Goal: Information Seeking & Learning: Learn about a topic

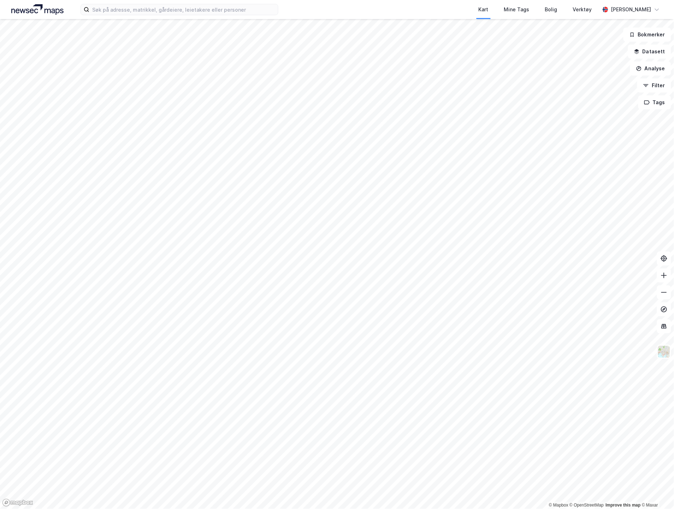
click at [200, 16] on div "Kart Mine Tags Bolig Verktøy [PERSON_NAME]" at bounding box center [337, 9] width 674 height 19
click at [174, 8] on input at bounding box center [183, 9] width 189 height 11
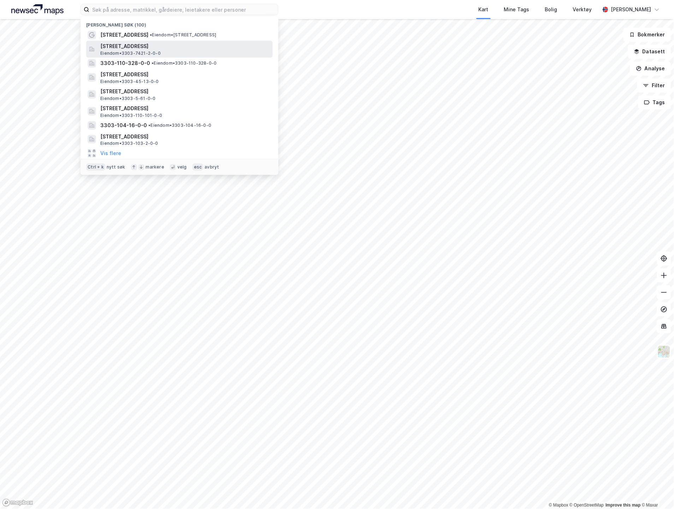
click at [210, 51] on div "[STREET_ADDRESS] Eiendom • 3303-7421-2-0-0" at bounding box center [185, 49] width 171 height 14
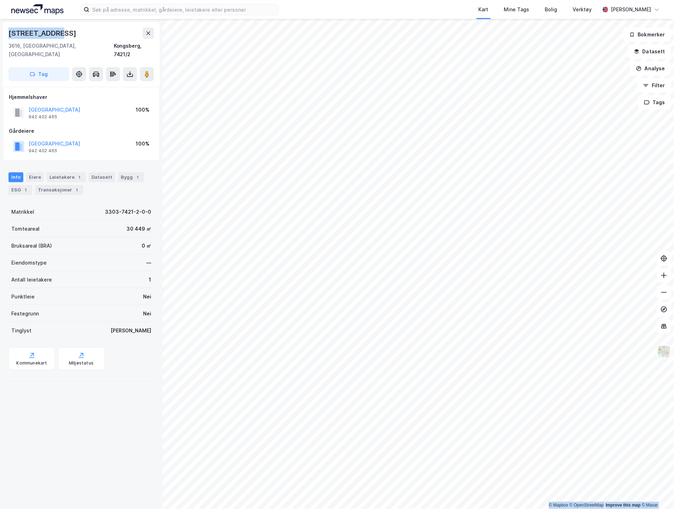
click at [0, 36] on html "Kart Mine Tags Bolig Verktøy [PERSON_NAME] © Mapbox © OpenStreetMap Improve thi…" at bounding box center [337, 254] width 674 height 509
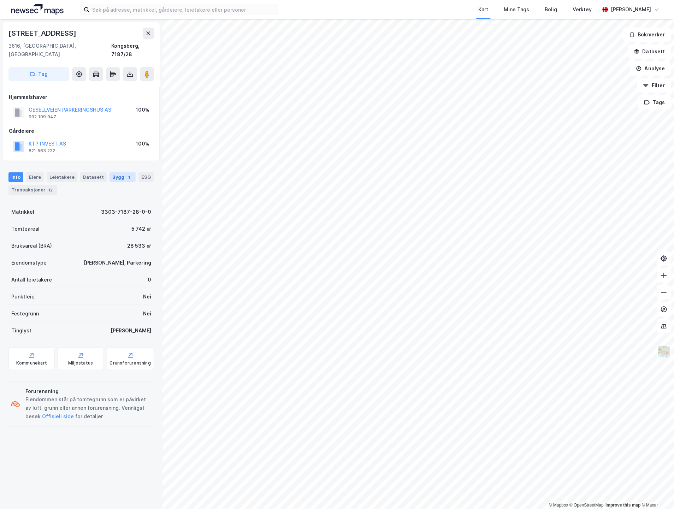
click at [117, 173] on div "Bygg 1" at bounding box center [123, 178] width 26 height 10
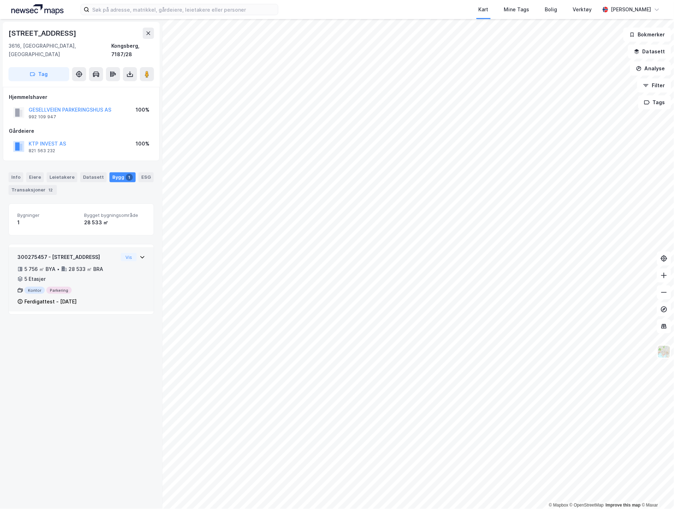
click at [132, 276] on div "300275457 - Kirkegårdsveien 73 5 756 ㎡ BYA • 28 533 ㎡ BRA • 5 Etasjer Kontor Pa…" at bounding box center [81, 282] width 128 height 59
click at [135, 256] on div "300275457 - Kirkegårdsveien 73 5 756 ㎡ BYA • 28 533 ㎡ BRA • 5 Etasjer Kontor Pa…" at bounding box center [81, 282] width 128 height 59
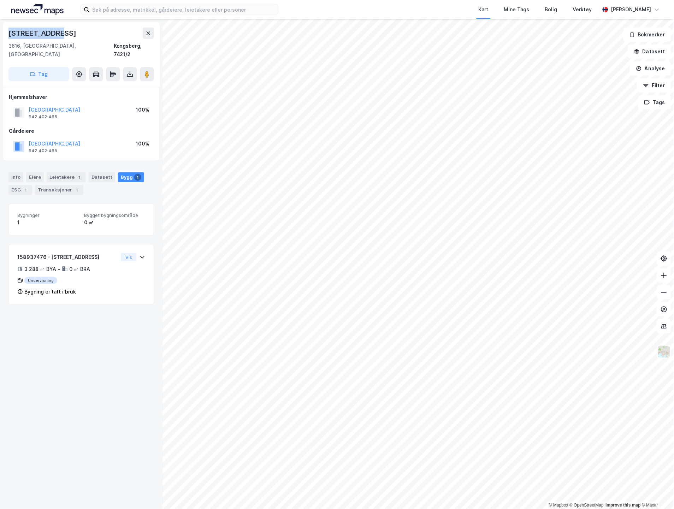
drag, startPoint x: 66, startPoint y: 39, endPoint x: 11, endPoint y: 37, distance: 55.2
click at [11, 37] on div "[STREET_ADDRESS]" at bounding box center [81, 43] width 146 height 31
copy div "[STREET_ADDRESS]"
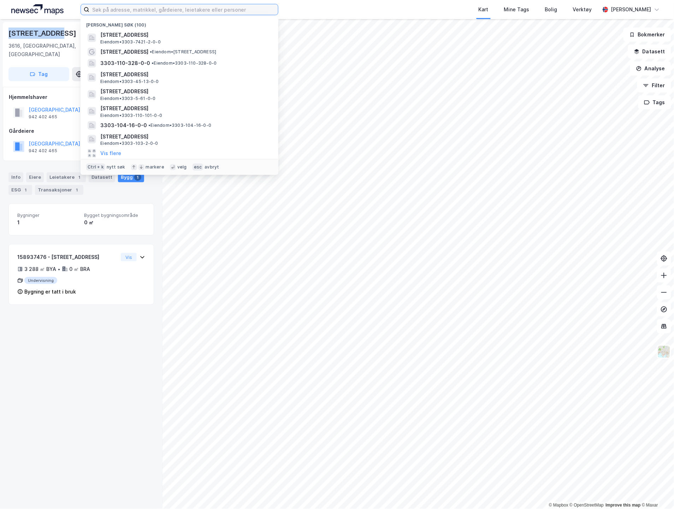
click at [131, 7] on input at bounding box center [183, 9] width 189 height 11
paste input "[PERSON_NAME][STREET_ADDRESS]"
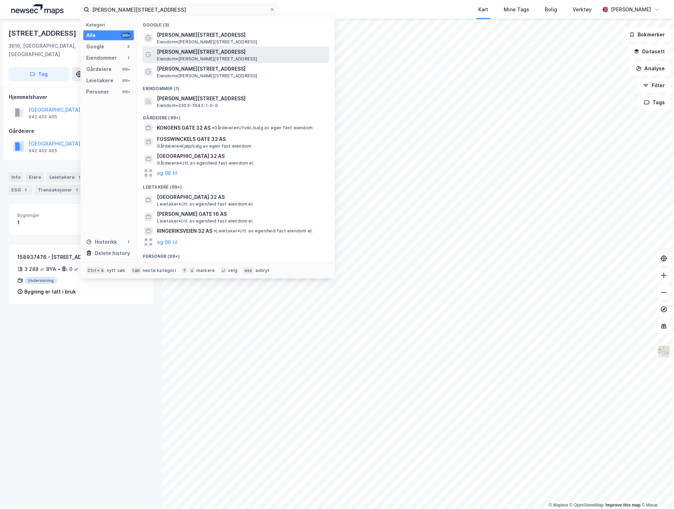
click at [189, 52] on span "[PERSON_NAME][STREET_ADDRESS]" at bounding box center [242, 52] width 170 height 8
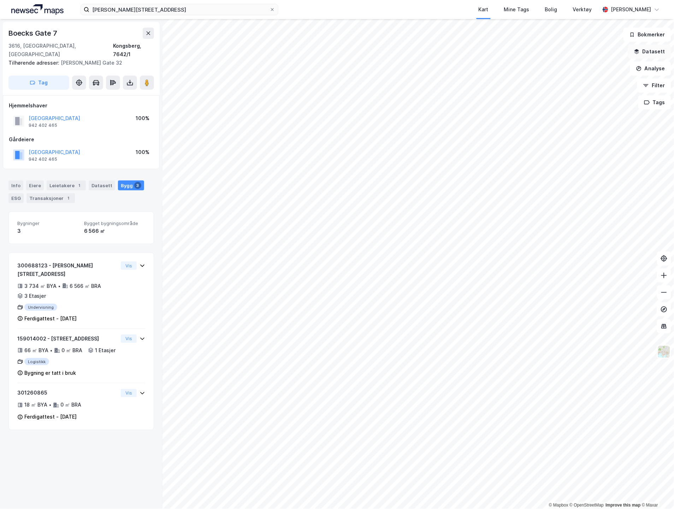
click at [663, 52] on button "Datasett" at bounding box center [650, 52] width 43 height 14
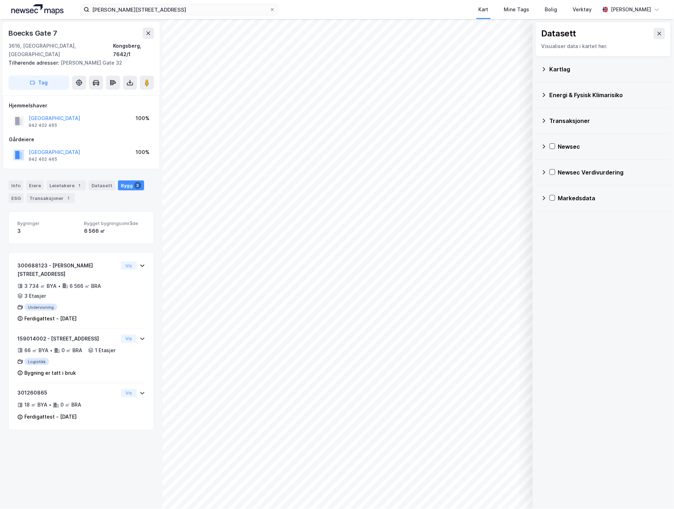
click at [569, 69] on div "Kartlag" at bounding box center [608, 69] width 116 height 8
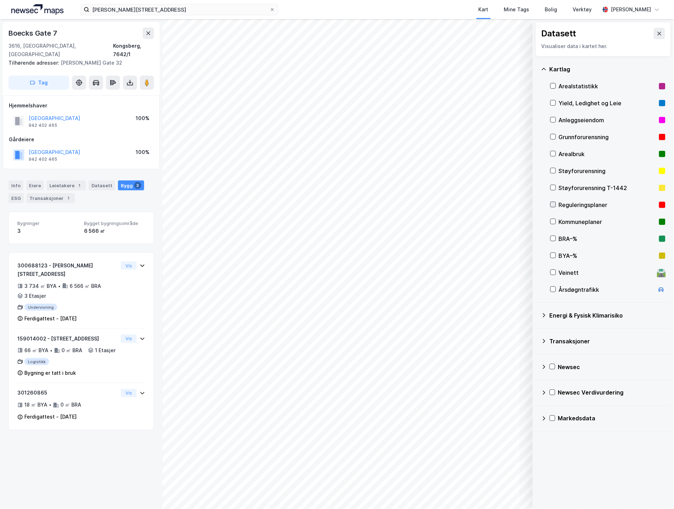
click at [556, 203] on icon at bounding box center [553, 204] width 5 height 5
click at [19, 181] on div "Info" at bounding box center [15, 186] width 15 height 10
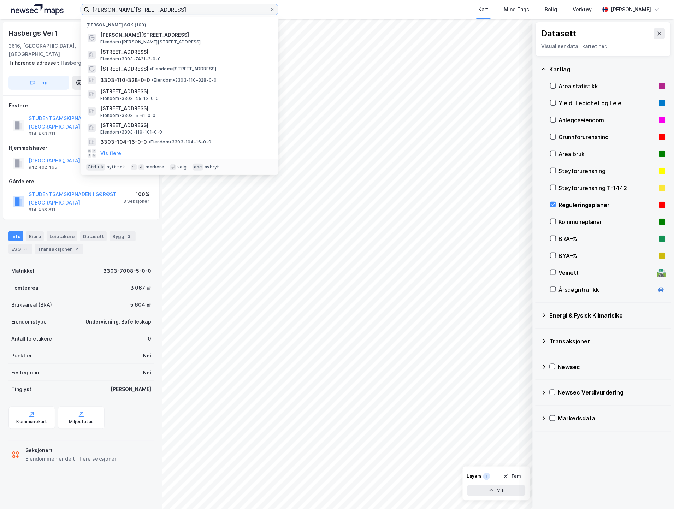
drag, startPoint x: 164, startPoint y: 8, endPoint x: 61, endPoint y: 8, distance: 102.9
click at [61, 8] on div "Mauritz [STREET_ADDRESS] søk (100) [PERSON_NAME][STREET_ADDRESS] • [STREET_ADDR…" at bounding box center [337, 9] width 674 height 19
click at [194, 6] on input "[PERSON_NAME][STREET_ADDRESS]" at bounding box center [179, 9] width 180 height 11
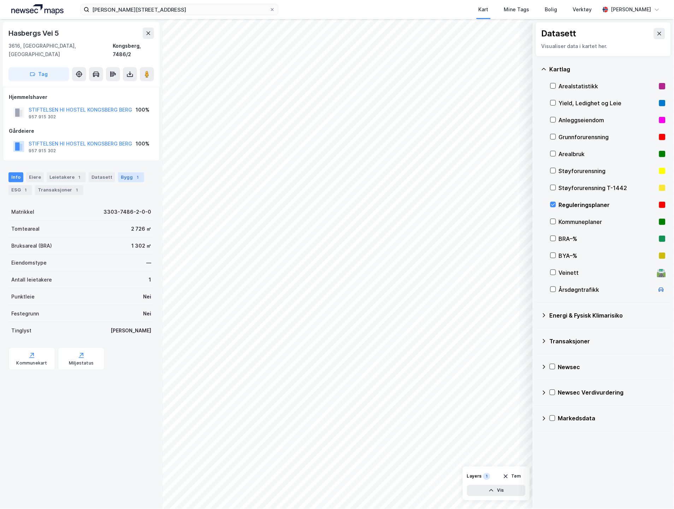
click at [119, 173] on div "Bygg 1" at bounding box center [131, 178] width 26 height 10
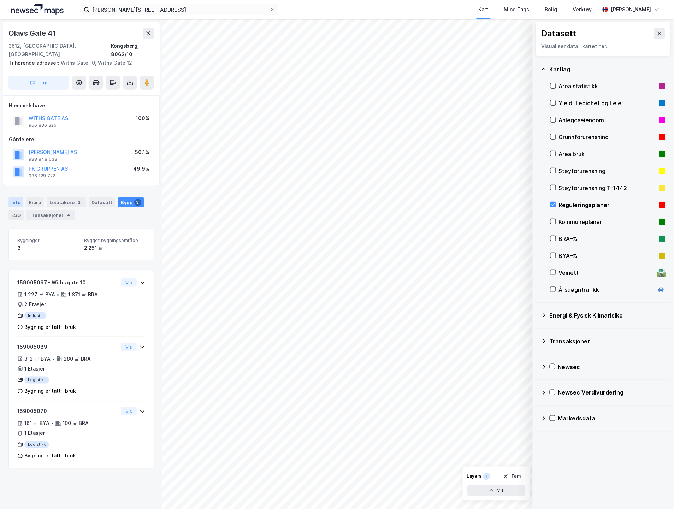
click at [18, 198] on div "Info" at bounding box center [15, 203] width 15 height 10
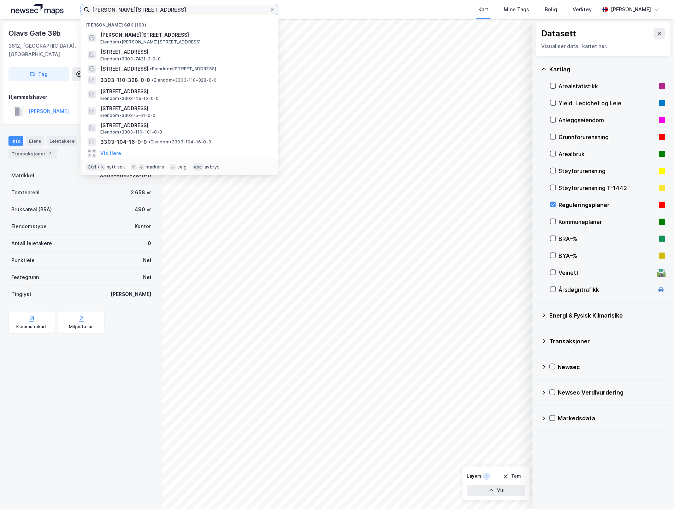
drag, startPoint x: 166, startPoint y: 12, endPoint x: 69, endPoint y: 9, distance: 97.6
click at [69, 9] on div "Mauritz [STREET_ADDRESS] søk (100) [PERSON_NAME][STREET_ADDRESS] • [STREET_ADDR…" at bounding box center [337, 9] width 674 height 19
paste input "[STREET_ADDRESS]"
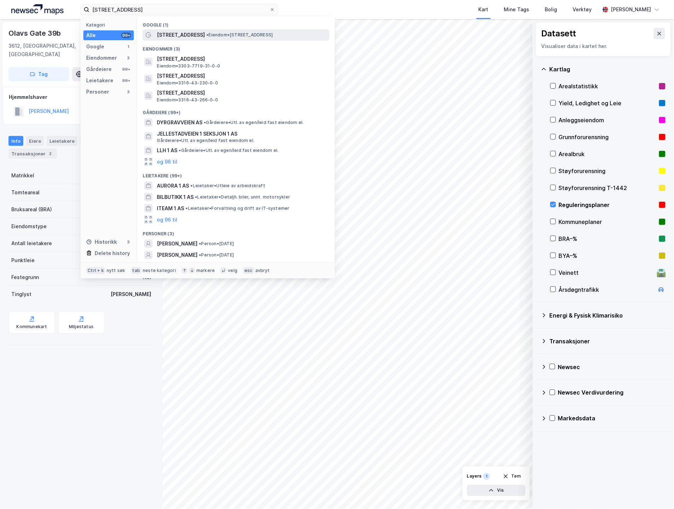
click at [167, 35] on span "[STREET_ADDRESS]" at bounding box center [181, 35] width 48 height 8
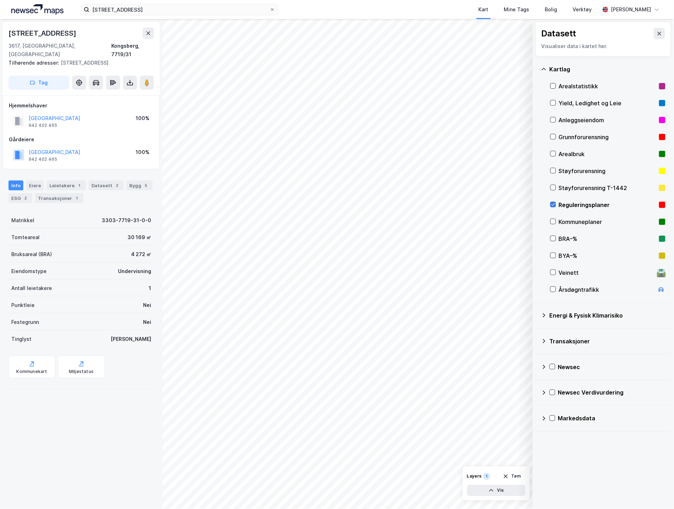
click at [555, 205] on icon at bounding box center [553, 204] width 5 height 5
click at [657, 32] on icon at bounding box center [660, 34] width 6 height 6
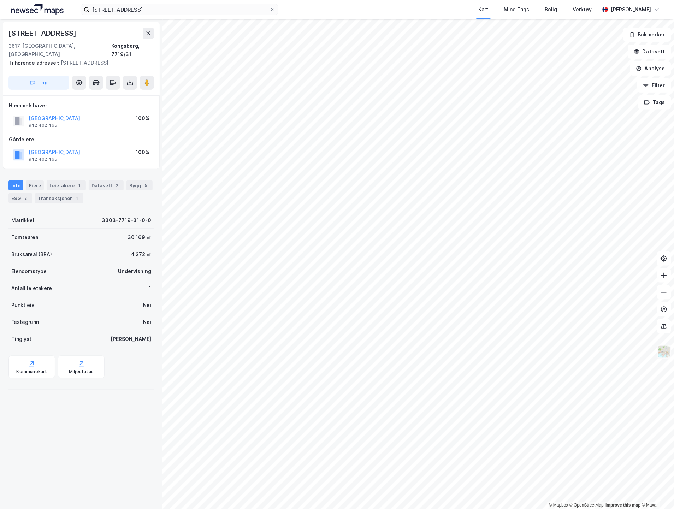
click at [665, 355] on img at bounding box center [664, 351] width 13 height 13
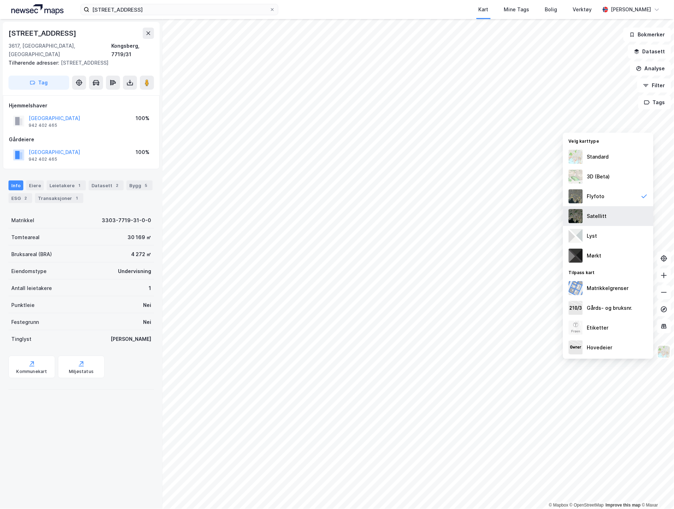
click at [602, 210] on div "Satellitt" at bounding box center [608, 216] width 90 height 20
click at [621, 198] on div "Flyfoto" at bounding box center [608, 197] width 90 height 20
click at [655, 55] on button "Datasett" at bounding box center [650, 52] width 43 height 14
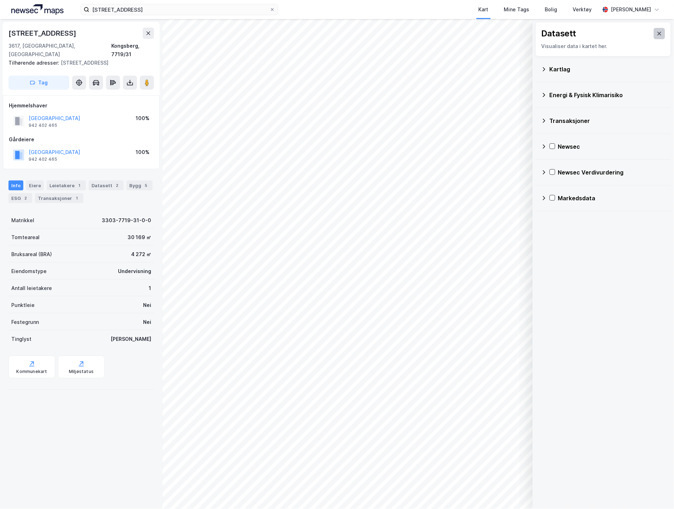
click at [657, 34] on icon at bounding box center [660, 34] width 6 height 6
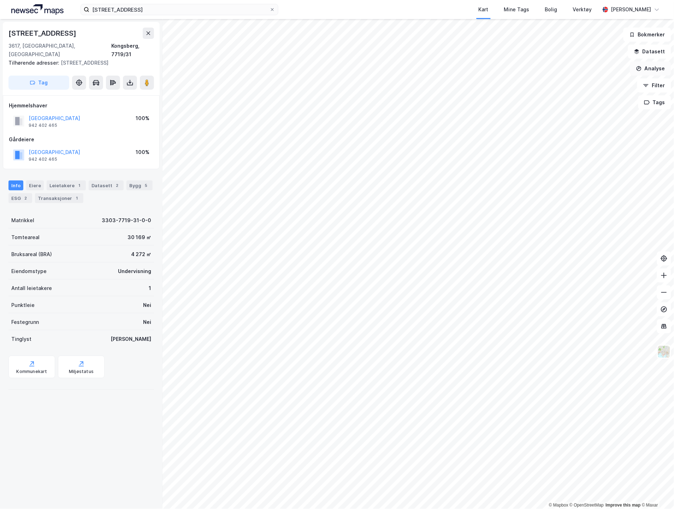
click at [646, 71] on button "Analyse" at bounding box center [651, 69] width 41 height 14
click at [573, 87] on div "Tegn område" at bounding box center [585, 84] width 81 height 12
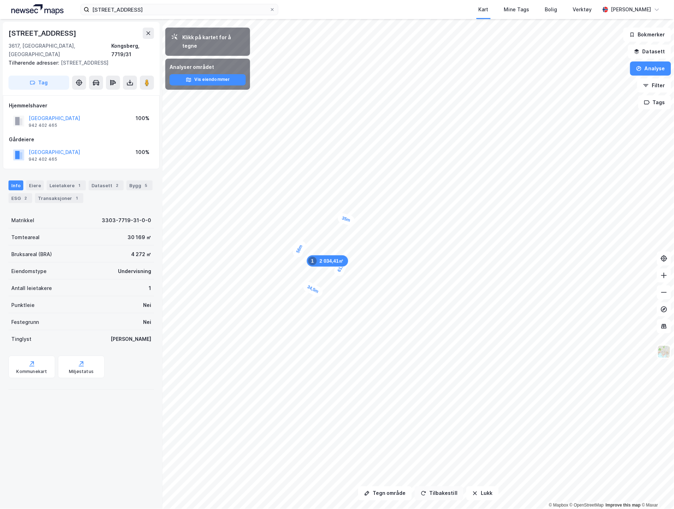
click at [454, 492] on button "Tilbakestill" at bounding box center [439, 494] width 49 height 14
click at [490, 495] on button "Lukk" at bounding box center [483, 494] width 32 height 14
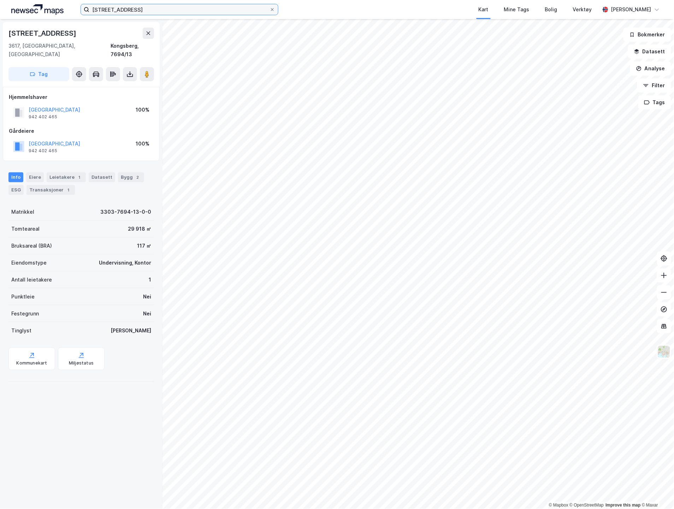
click at [199, 4] on input "[STREET_ADDRESS]" at bounding box center [179, 9] width 180 height 11
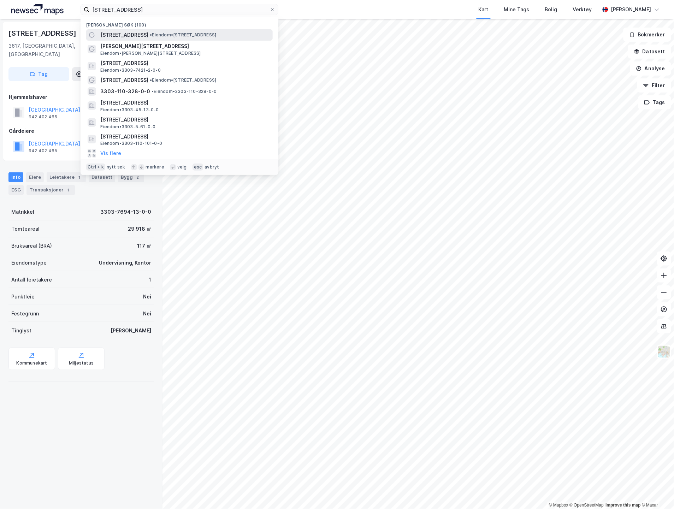
click at [204, 34] on span "• Eiendom • [STREET_ADDRESS]" at bounding box center [183, 35] width 66 height 6
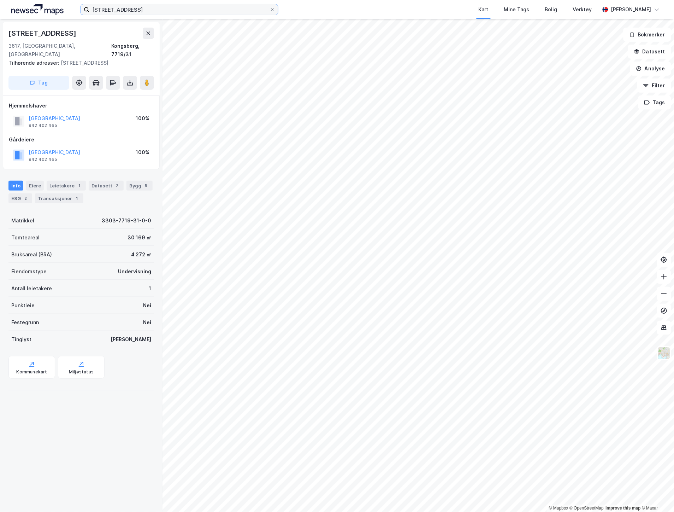
drag, startPoint x: 125, startPoint y: 8, endPoint x: 72, endPoint y: 6, distance: 53.0
click at [72, 6] on div "Dyrgravveien 1 Kart Mine Tags Bolig Verktøy [PERSON_NAME]" at bounding box center [337, 9] width 674 height 19
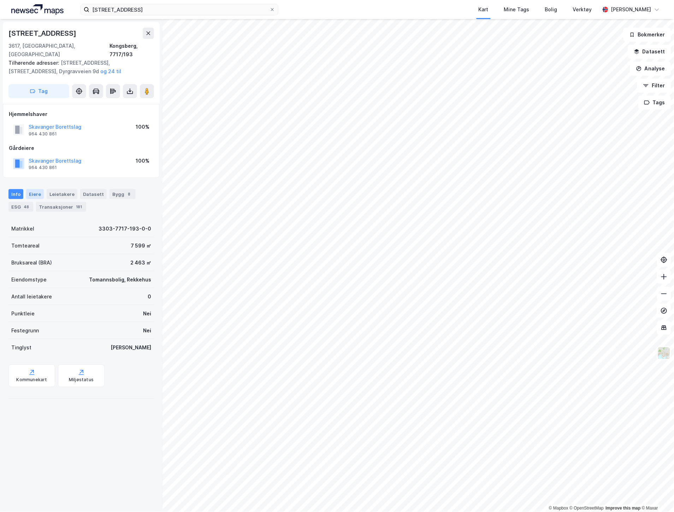
click at [37, 189] on div "Eiere" at bounding box center [35, 194] width 18 height 10
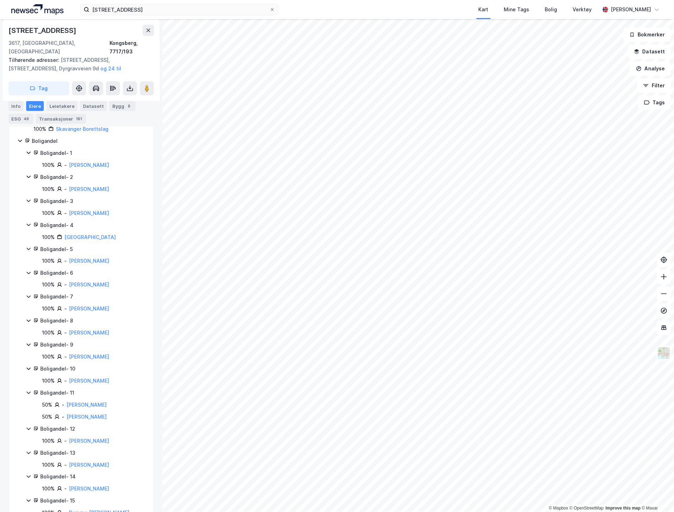
scroll to position [69, 0]
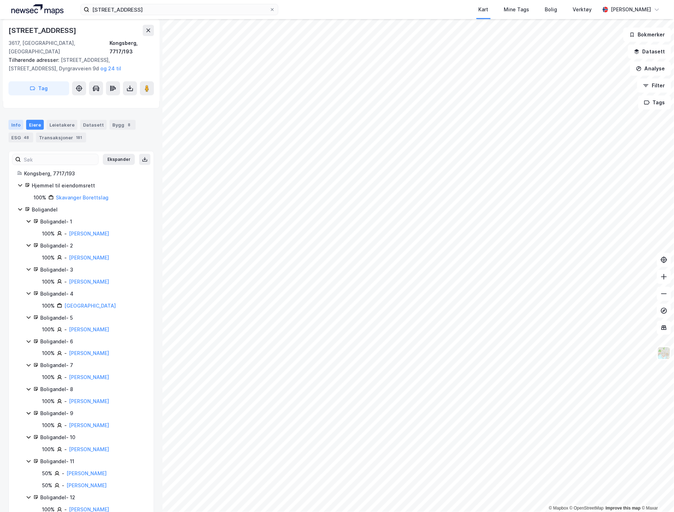
click at [18, 120] on div "Info" at bounding box center [15, 125] width 15 height 10
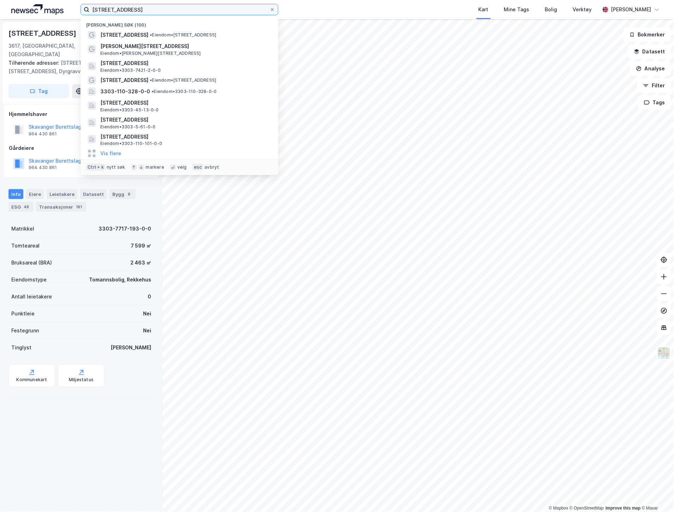
drag, startPoint x: 132, startPoint y: 10, endPoint x: 43, endPoint y: 8, distance: 89.1
click at [43, 8] on div "Dyrgravveien 1 Nylige søk (100) Dyrgravveien 1 • Eiendom • [STREET_ADDRESS][PER…" at bounding box center [337, 9] width 674 height 19
paste input "Kongsbakken 6"
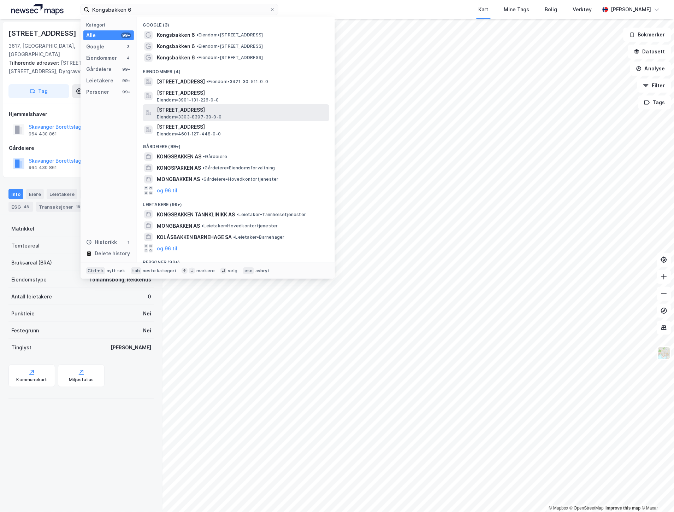
click at [209, 106] on span "[STREET_ADDRESS]" at bounding box center [242, 110] width 170 height 8
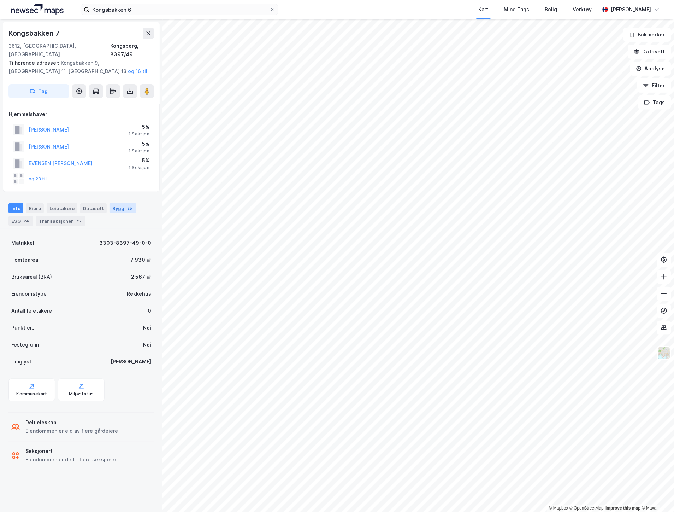
click at [117, 203] on div "Bygg 25" at bounding box center [123, 208] width 27 height 10
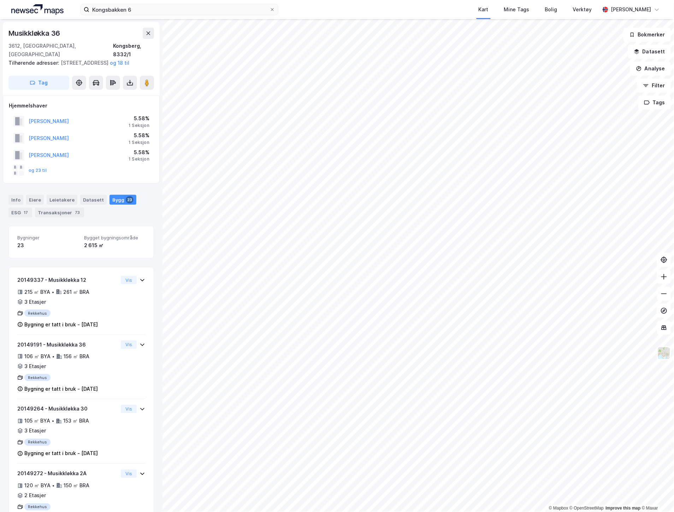
scroll to position [37, 0]
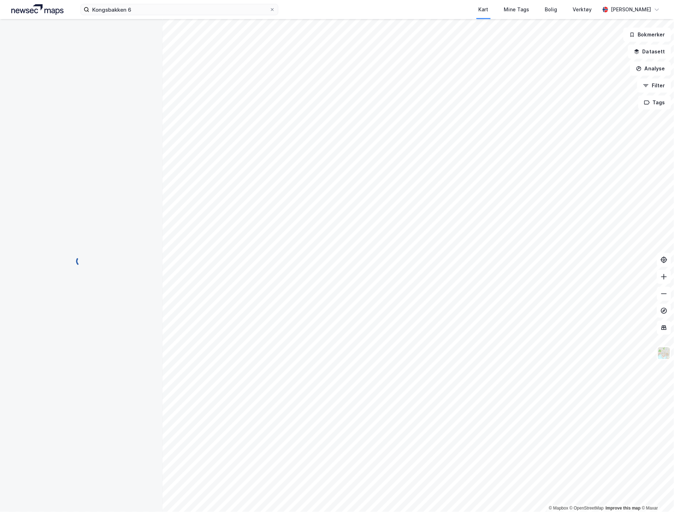
scroll to position [37, 0]
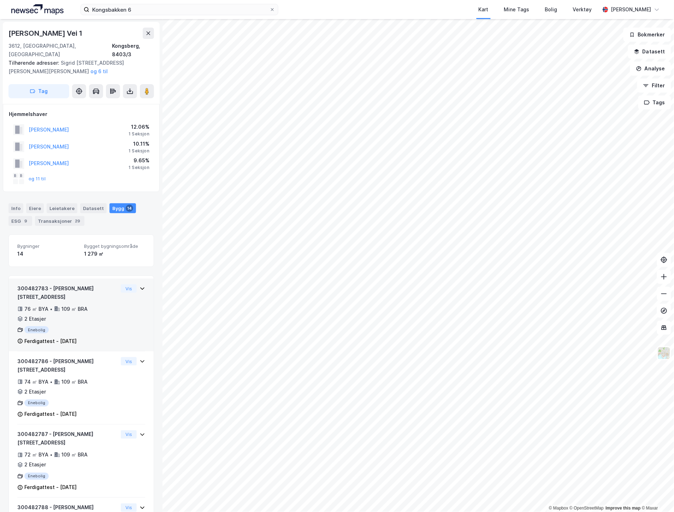
click at [114, 287] on div "300482783 - [PERSON_NAME] vei 1 76 ㎡ BYA • 109 ㎡ BRA • 2 Etasjer Enebolig Ferdi…" at bounding box center [81, 318] width 128 height 68
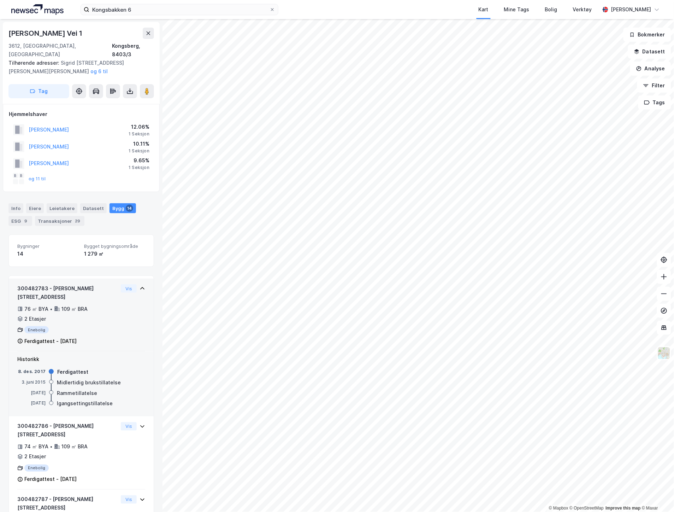
click at [114, 287] on div "300482783 - [PERSON_NAME] vei 1 76 ㎡ BYA • 109 ㎡ BRA • 2 Etasjer Enebolig Ferdi…" at bounding box center [81, 318] width 128 height 68
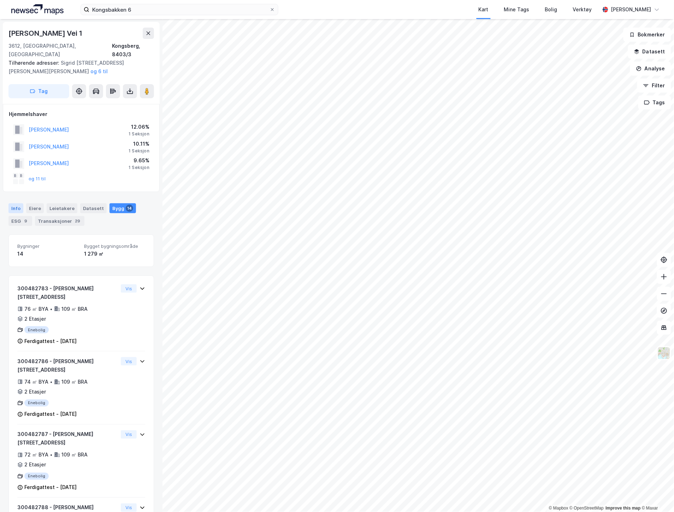
click at [16, 203] on div "Info" at bounding box center [15, 208] width 15 height 10
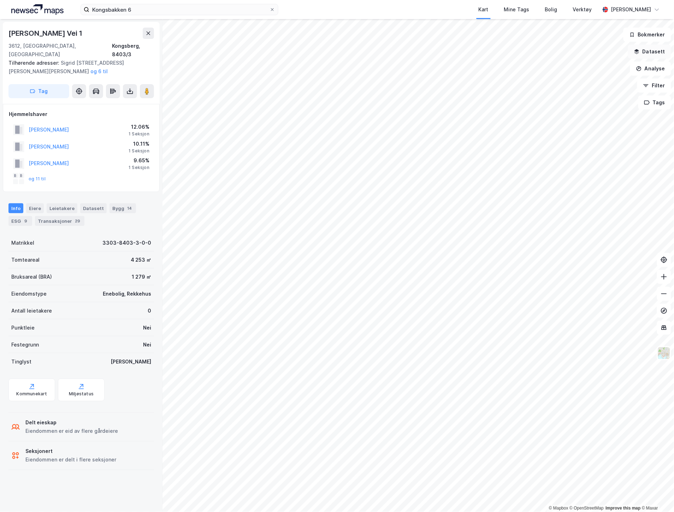
click at [660, 51] on button "Datasett" at bounding box center [650, 52] width 43 height 14
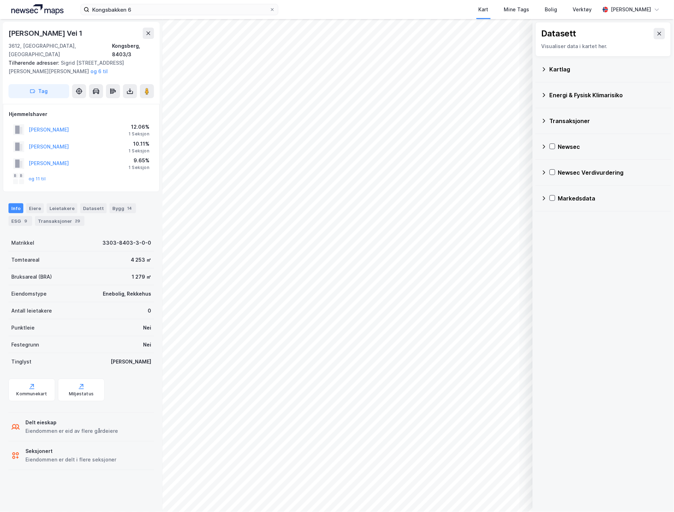
click at [585, 69] on div "Kartlag" at bounding box center [608, 69] width 116 height 8
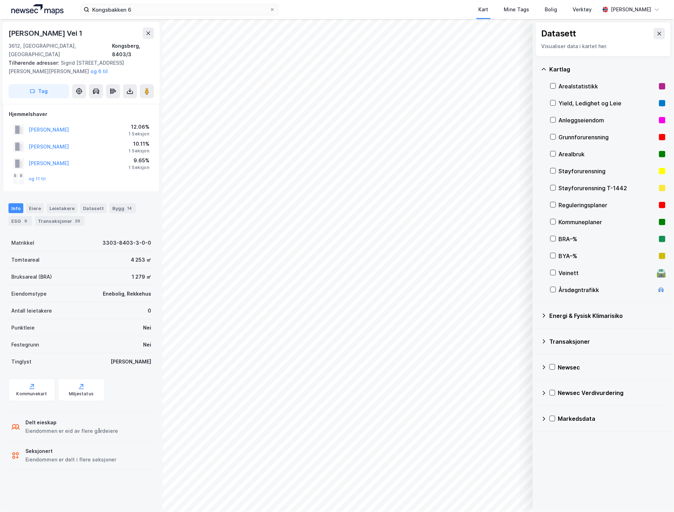
click at [570, 201] on div "Reguleringsplaner" at bounding box center [608, 205] width 98 height 8
click at [552, 204] on icon at bounding box center [553, 204] width 5 height 5
drag, startPoint x: 83, startPoint y: 37, endPoint x: -3, endPoint y: 30, distance: 86.8
click at [0, 30] on html "Kongsbakken 6 Kart Mine Tags Bolig Verktøy [PERSON_NAME] © Mapbox © OpenStreetM…" at bounding box center [337, 256] width 674 height 512
click at [31, 33] on div "[PERSON_NAME] Vei 1" at bounding box center [45, 33] width 75 height 11
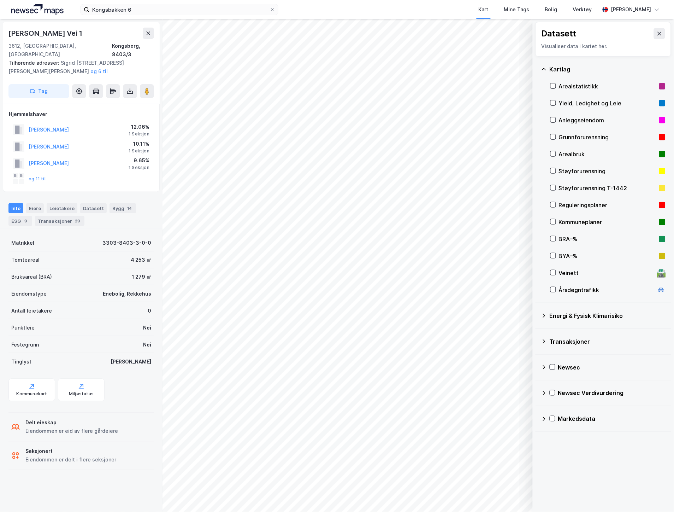
drag, startPoint x: 82, startPoint y: 35, endPoint x: 6, endPoint y: 32, distance: 76.8
click at [6, 32] on div "Sigrid [STREET_ADDRESS] Tilhørende adresser: [PERSON_NAME][STREET_ADDRESS][PERS…" at bounding box center [81, 63] width 157 height 82
copy div "[PERSON_NAME] Vei 1"
click at [557, 204] on div "Reguleringsplaner" at bounding box center [608, 205] width 115 height 17
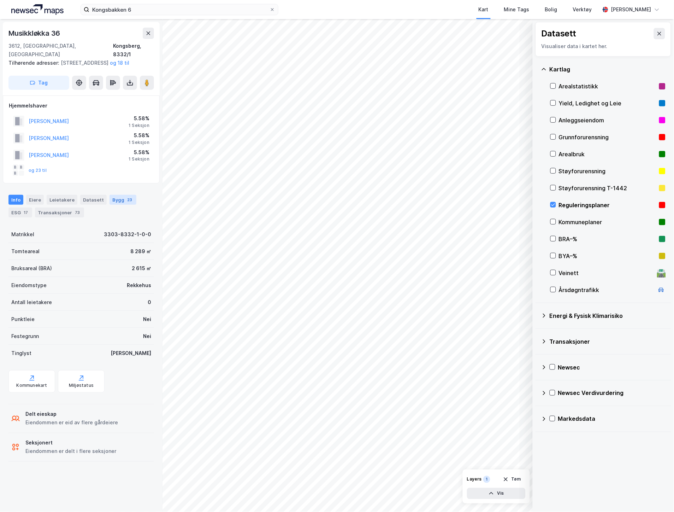
click at [114, 201] on div "Bygg 23" at bounding box center [123, 200] width 27 height 10
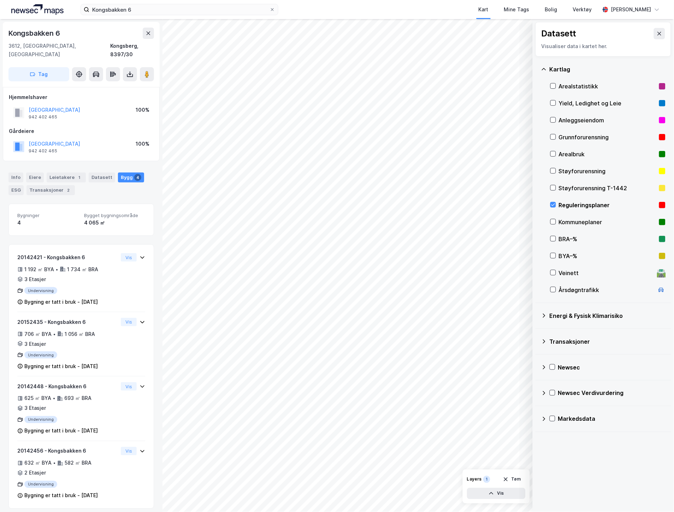
click at [18, 164] on div "Info [PERSON_NAME] 1 Datasett Bygg 4 ESG Transaksjoner 2" at bounding box center [81, 181] width 163 height 34
click at [12, 173] on div "Info" at bounding box center [15, 178] width 15 height 10
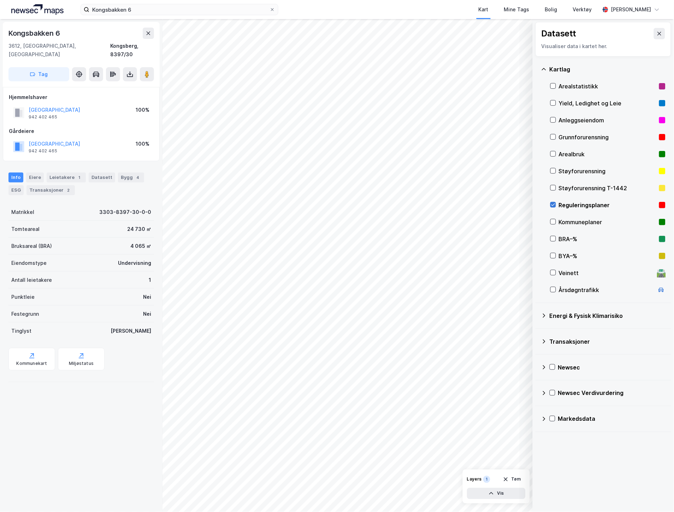
click at [555, 205] on icon at bounding box center [553, 204] width 5 height 5
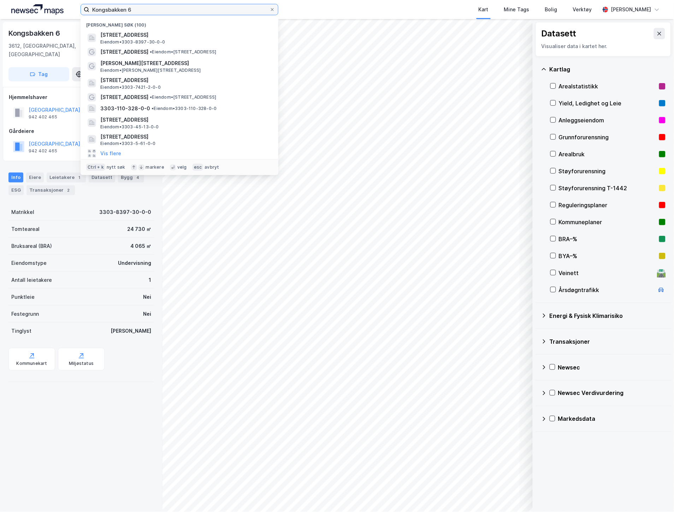
drag, startPoint x: 165, startPoint y: 14, endPoint x: 80, endPoint y: 14, distance: 85.2
click at [81, 14] on div "Kongsbakken 6" at bounding box center [180, 9] width 198 height 11
paste input "Fleischers vei 4"
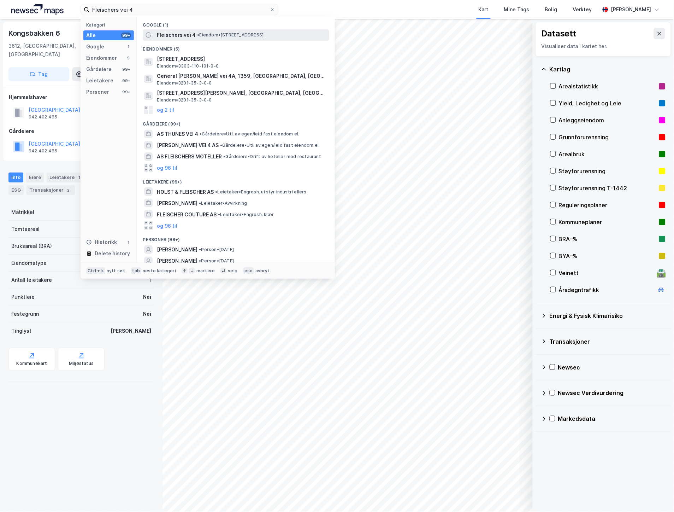
click at [218, 30] on div "Fleischers vei 4 • Eiendom • [STREET_ADDRESS]" at bounding box center [236, 34] width 187 height 11
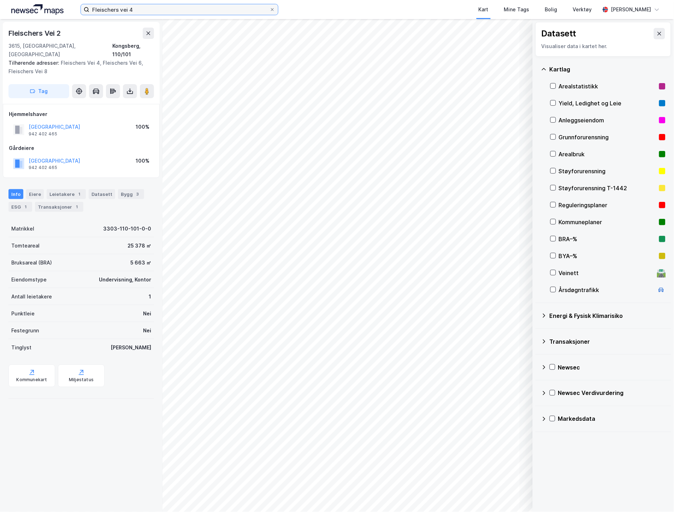
drag, startPoint x: 48, startPoint y: 13, endPoint x: -3, endPoint y: 12, distance: 50.9
click at [0, 12] on html "Fleischers vei 4 Kart Mine Tags Bolig Verktøy [PERSON_NAME] © Mapbox © OpenStre…" at bounding box center [337, 256] width 674 height 512
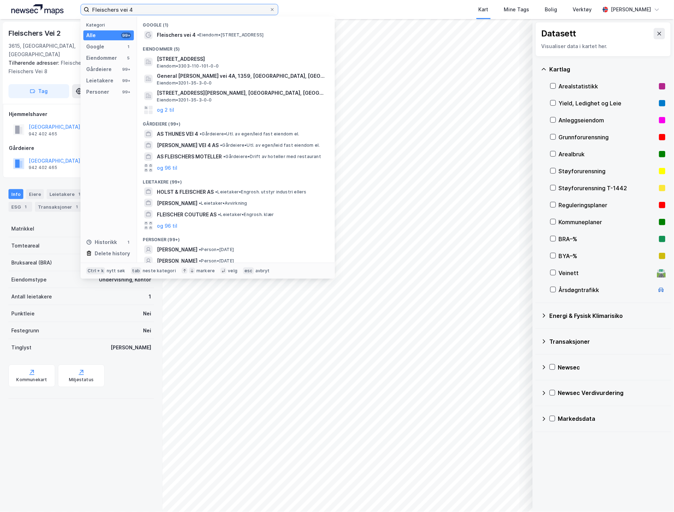
paste input "[STREET_ADDRESS]"
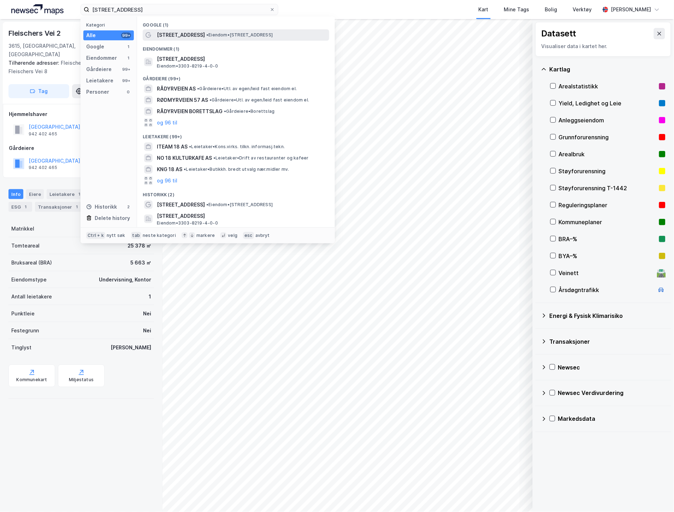
click at [206, 34] on span "• Eiendom • [STREET_ADDRESS]" at bounding box center [239, 35] width 66 height 6
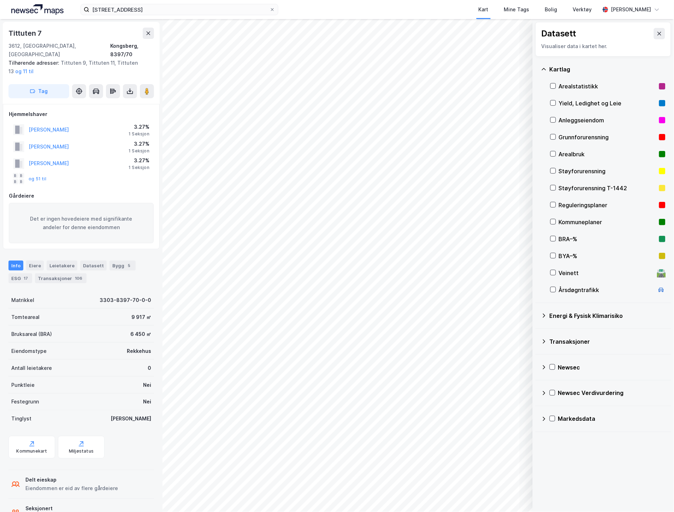
scroll to position [6, 0]
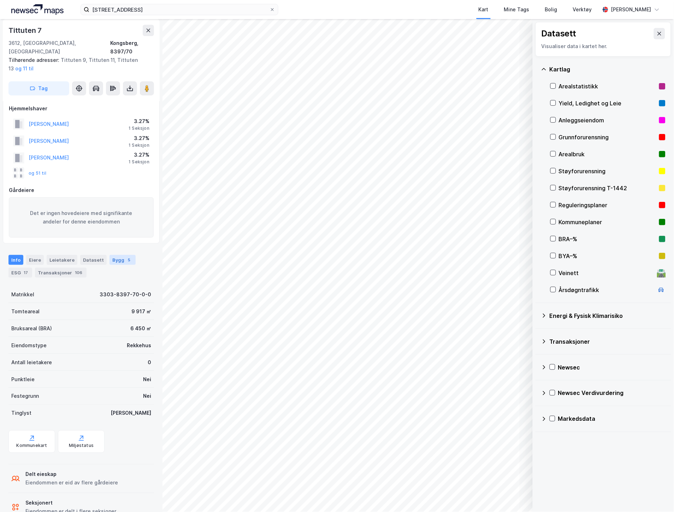
click at [110, 255] on div "Bygg 5" at bounding box center [123, 260] width 26 height 10
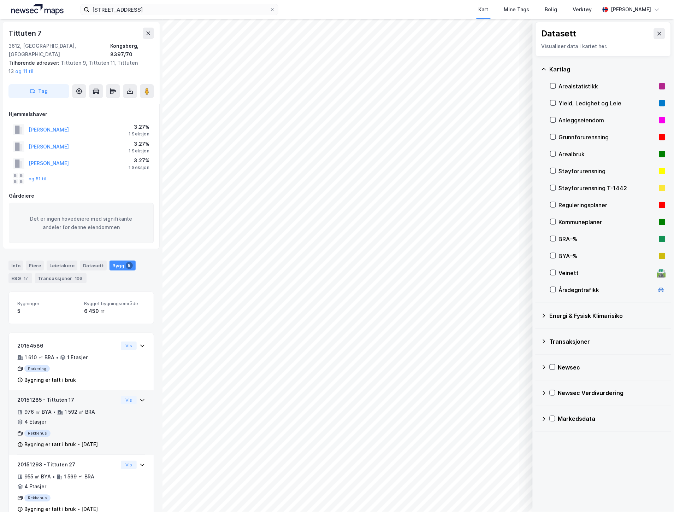
scroll to position [137, 0]
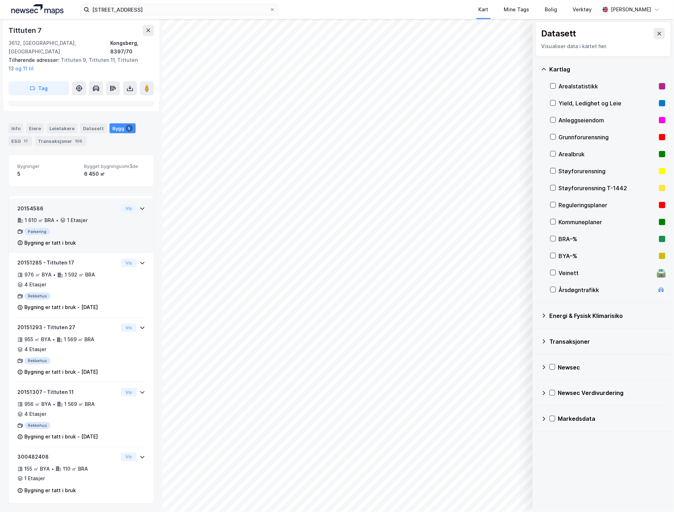
click at [140, 208] on icon at bounding box center [142, 209] width 4 height 2
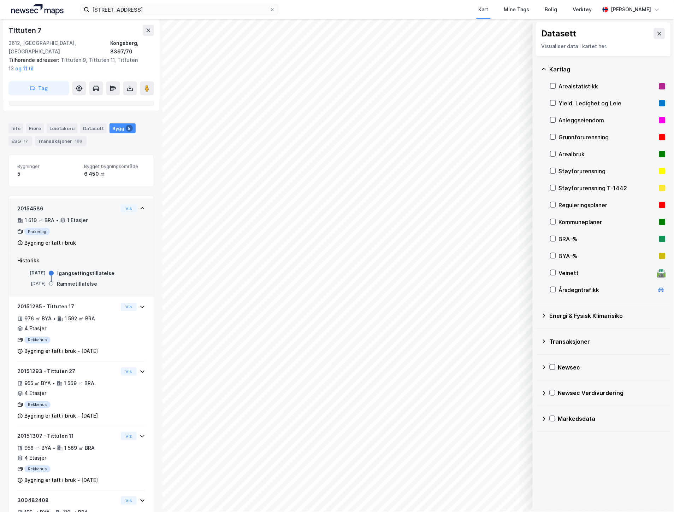
click at [135, 228] on div "20154586 1 610 ㎡ BRA • 1 Etasjer Parkering Bygning er tatt i bruk Vis" at bounding box center [81, 228] width 128 height 49
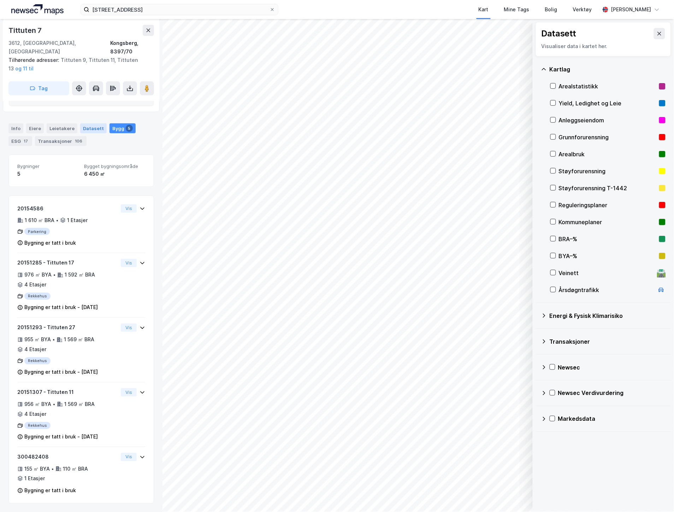
click at [80, 123] on div "Datasett" at bounding box center [93, 128] width 27 height 10
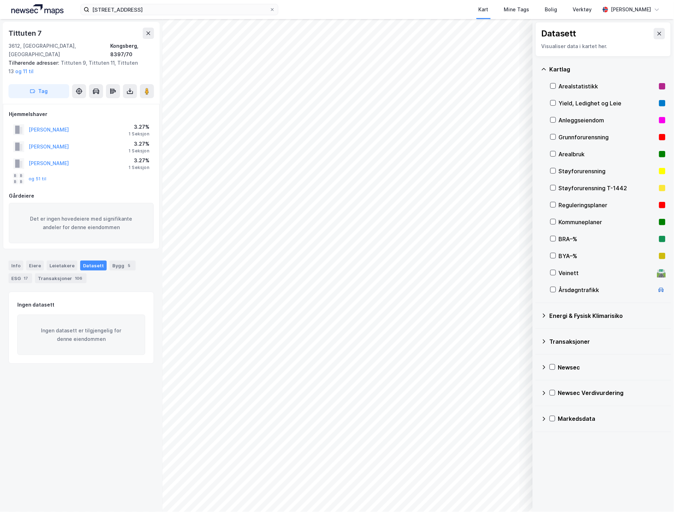
click at [119, 121] on div "[PERSON_NAME] 3.27% 1 Seksjon" at bounding box center [81, 129] width 145 height 17
click at [111, 261] on div "Bygg 5" at bounding box center [123, 266] width 26 height 10
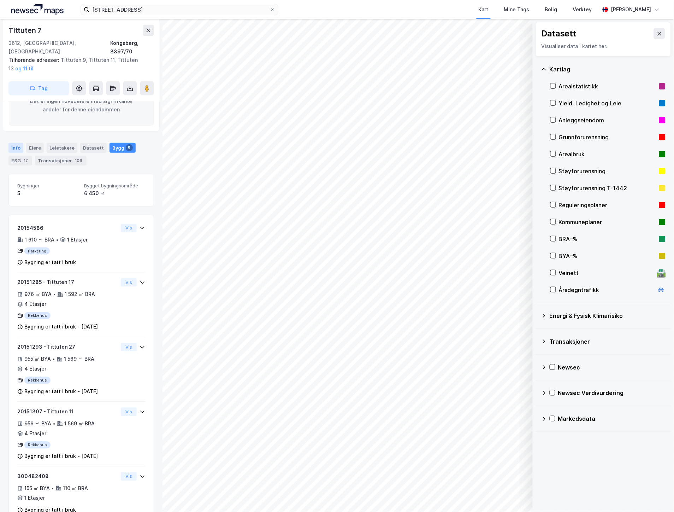
click at [22, 143] on div "Info" at bounding box center [15, 148] width 15 height 10
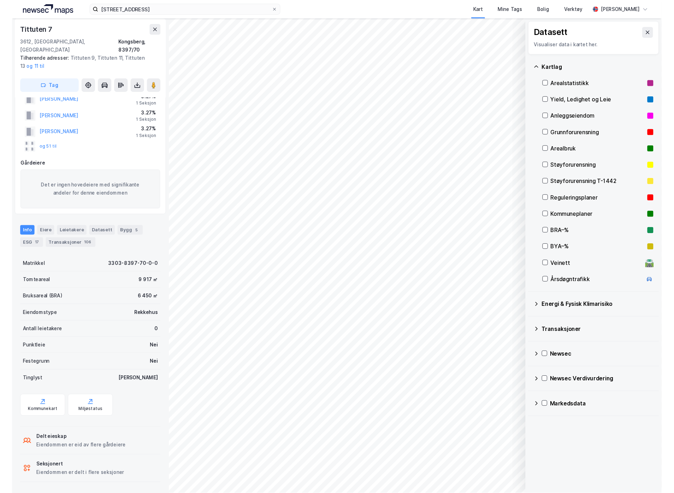
scroll to position [18, 0]
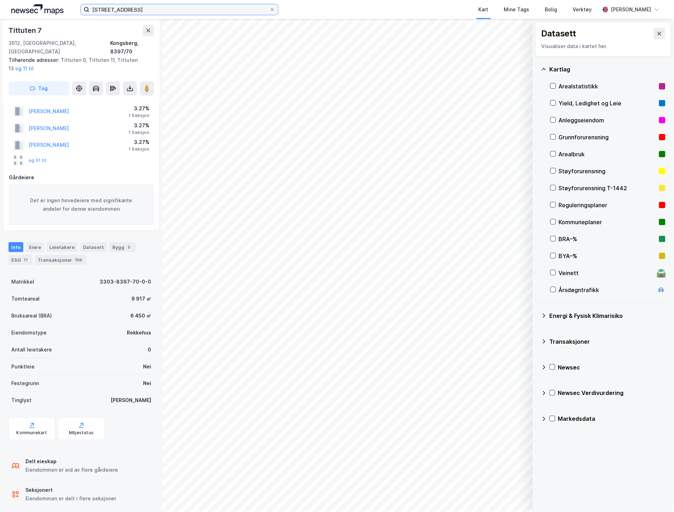
click at [136, 5] on input "[STREET_ADDRESS]" at bounding box center [179, 9] width 180 height 11
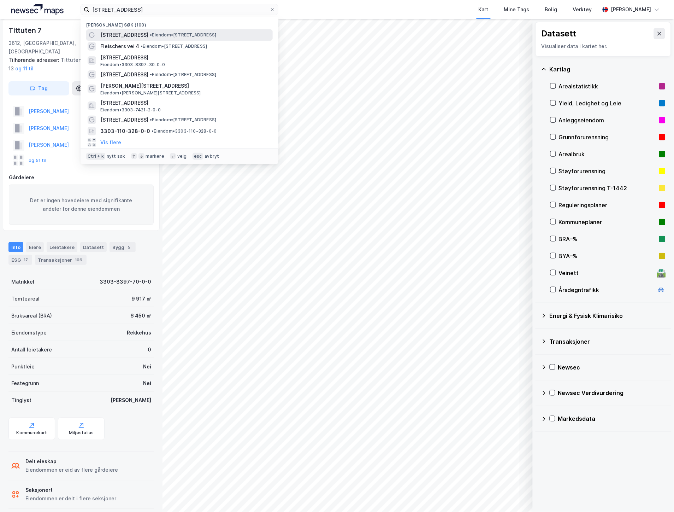
click at [169, 33] on span "• Eiendom • [STREET_ADDRESS]" at bounding box center [183, 35] width 66 height 6
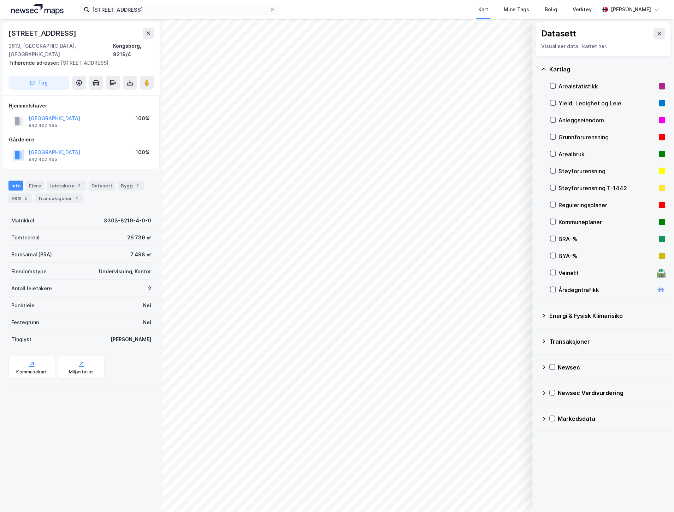
click at [86, 34] on div "[STREET_ADDRESS]" at bounding box center [81, 33] width 146 height 11
click at [70, 31] on div "[STREET_ADDRESS]" at bounding box center [81, 33] width 146 height 11
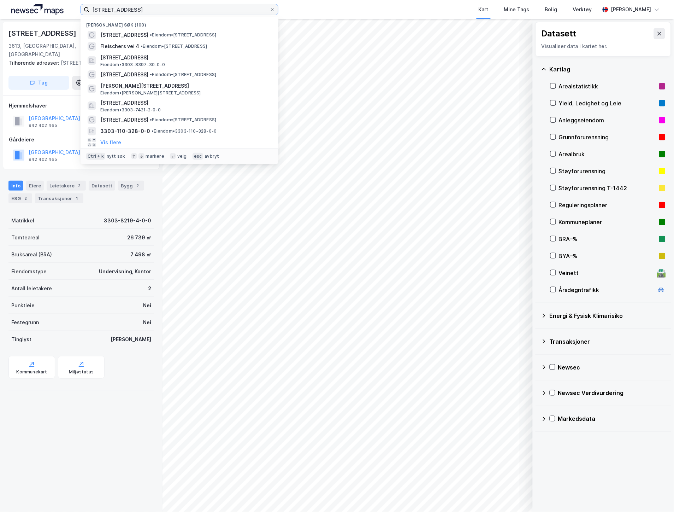
drag, startPoint x: 145, startPoint y: 9, endPoint x: 49, endPoint y: 7, distance: 96.2
click at [49, 7] on div "Raumyrveien 18 Nylige søk (100) Raumyrveien 18 • Eiendom • [STREET_ADDRESS] • E…" at bounding box center [337, 9] width 674 height 19
paste input "[STREET_ADDRESS]"
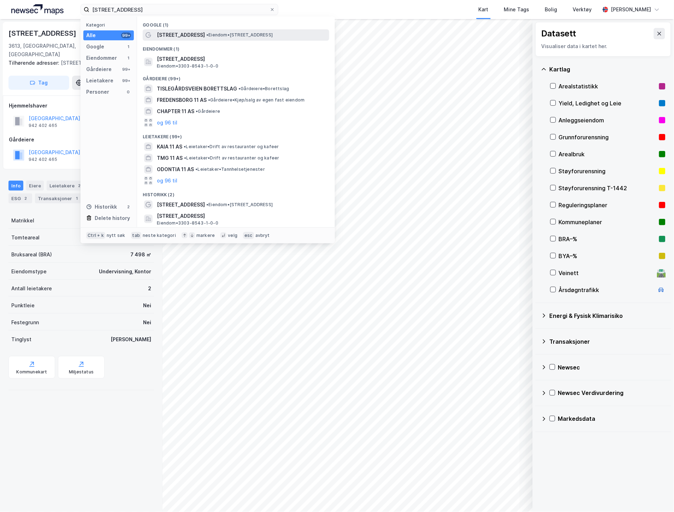
click at [225, 36] on span "• Eiendom • [STREET_ADDRESS]" at bounding box center [239, 35] width 66 height 6
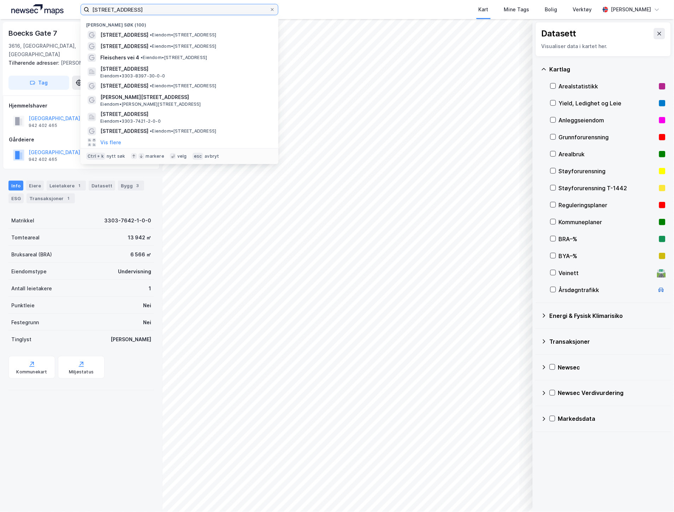
click at [165, 12] on input "[STREET_ADDRESS]" at bounding box center [179, 9] width 180 height 11
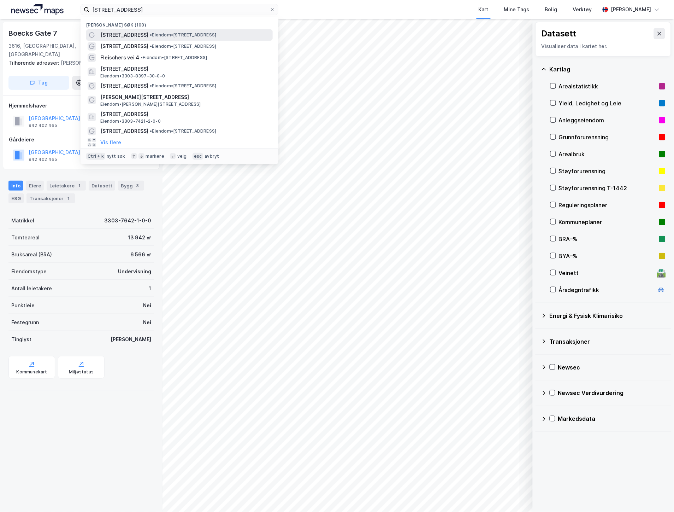
click at [168, 33] on span "• Eiendom • [STREET_ADDRESS]" at bounding box center [183, 35] width 66 height 6
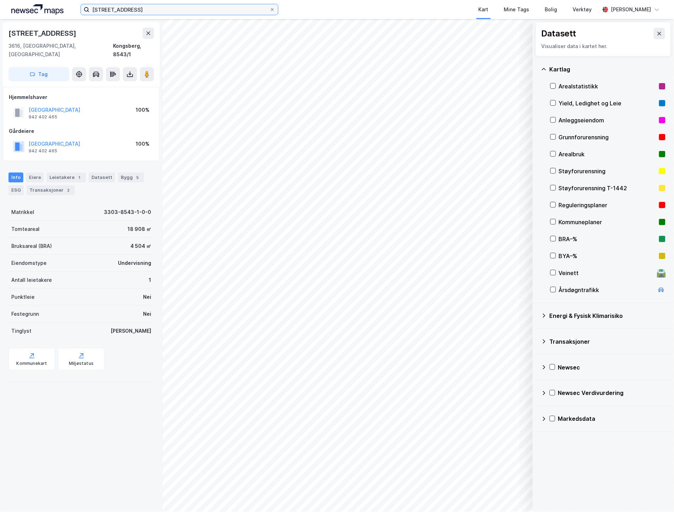
drag, startPoint x: 156, startPoint y: 10, endPoint x: 4, endPoint y: 4, distance: 152.8
click at [8, 5] on div "[STREET_ADDRESS] Kart Mine Tags Bolig Verktøy [PERSON_NAME]" at bounding box center [337, 9] width 674 height 19
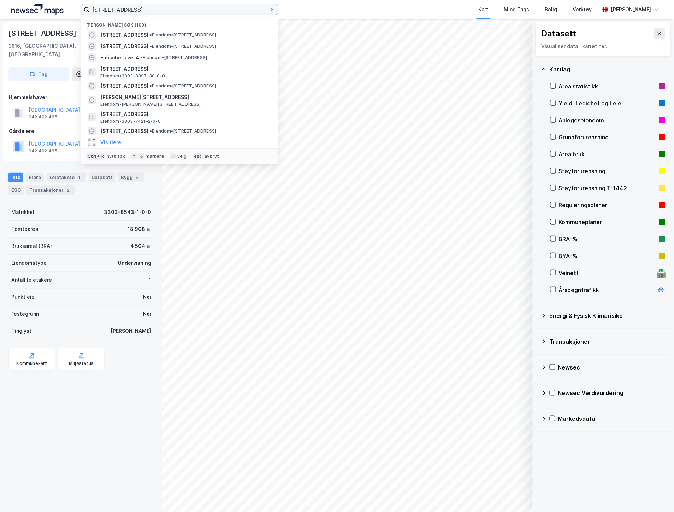
paste input "[DEMOGRAPHIC_DATA][PERSON_NAME] vei 25"
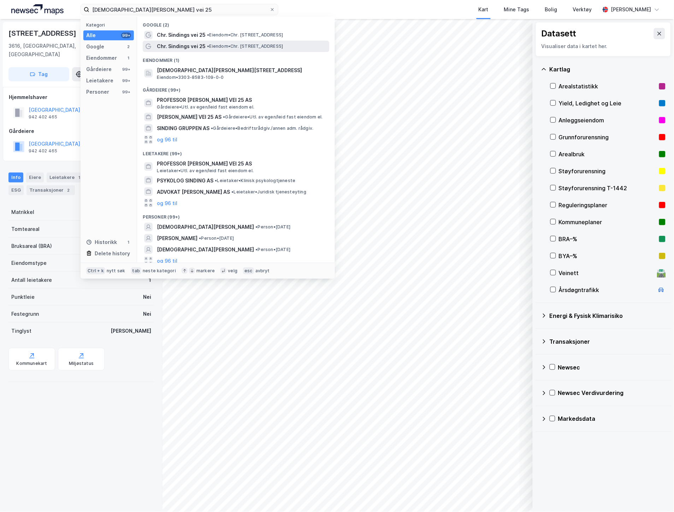
click at [223, 43] on span "• Eiendom • Chr. [STREET_ADDRESS]" at bounding box center [245, 46] width 76 height 6
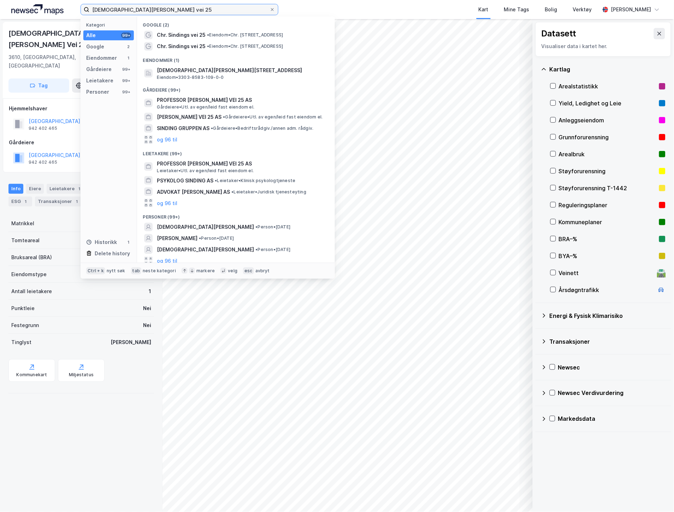
drag, startPoint x: 148, startPoint y: 13, endPoint x: 69, endPoint y: 8, distance: 79.4
click at [69, 8] on div "[DEMOGRAPHIC_DATA][PERSON_NAME] vei 25 Kategori Alle 99+ Google 2 Eiendommer 1 …" at bounding box center [337, 9] width 674 height 19
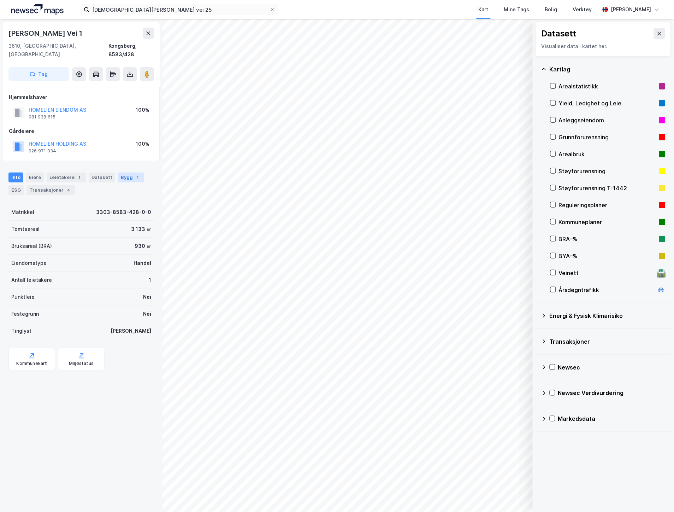
click at [128, 173] on div "Bygg 1" at bounding box center [131, 178] width 26 height 10
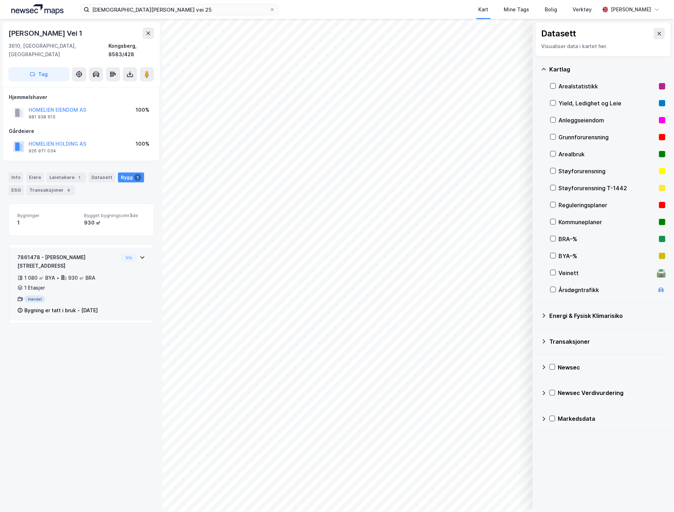
click at [125, 275] on div "7861478 - [PERSON_NAME] vei 1 1 080 ㎡ BYA • 930 ㎡ BRA • 1 Etasjer Handel Bygnin…" at bounding box center [81, 286] width 128 height 67
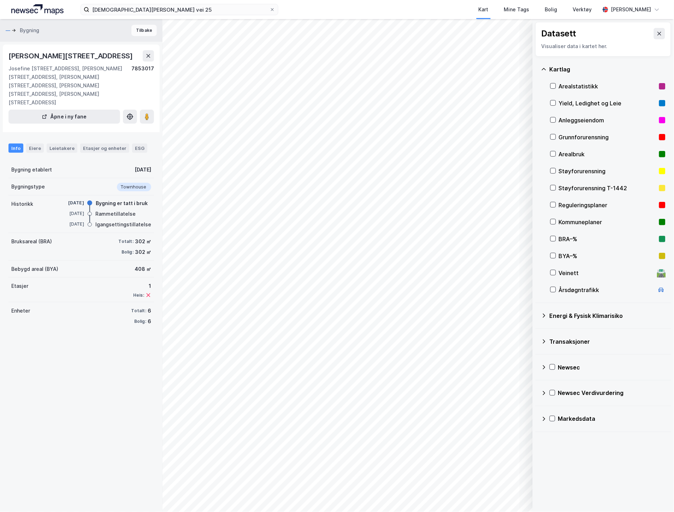
click at [136, 28] on button "Tilbake" at bounding box center [144, 30] width 25 height 11
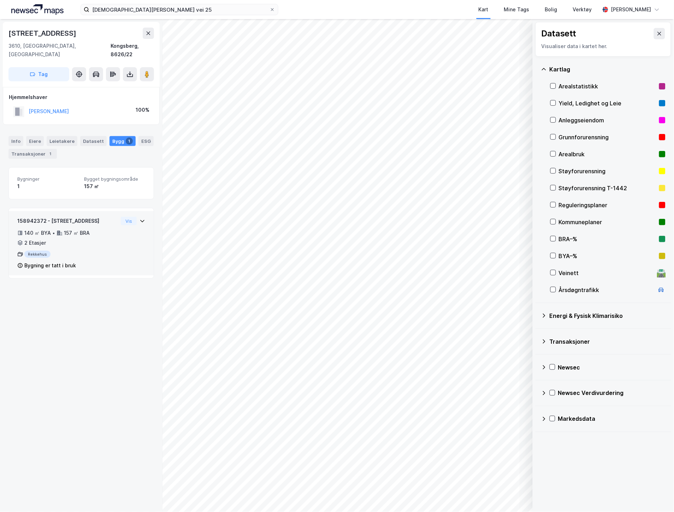
click at [115, 244] on div "158942372 - Terrasseveien 12 140 ㎡ BYA • 157 ㎡ BRA • 2 Etasjer Rekkehus Bygning…" at bounding box center [81, 246] width 128 height 59
click at [90, 251] on div "Rekkehus" at bounding box center [67, 254] width 101 height 7
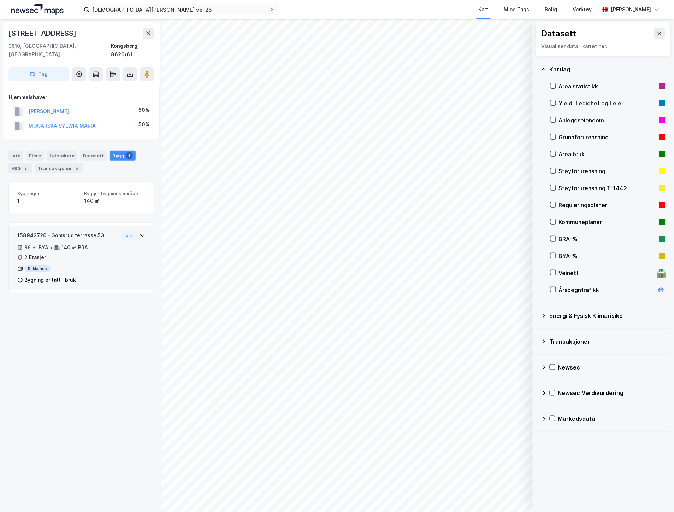
click at [101, 265] on div "Rekkehus" at bounding box center [67, 268] width 101 height 7
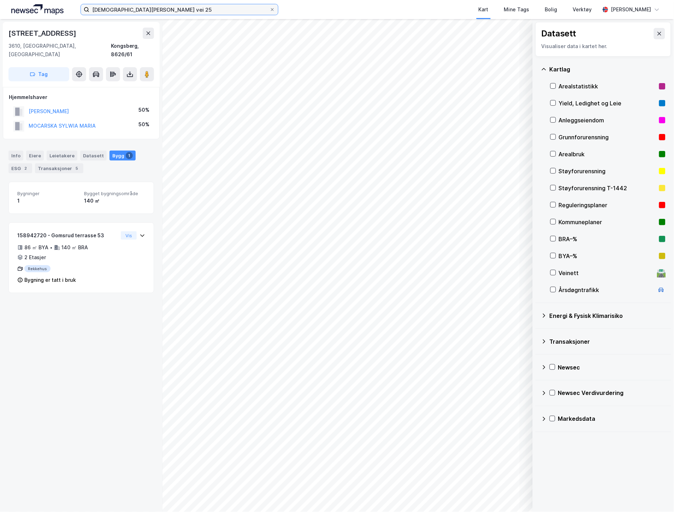
drag, startPoint x: 114, startPoint y: 8, endPoint x: 64, endPoint y: 7, distance: 50.2
click at [64, 7] on div "[DEMOGRAPHIC_DATA][PERSON_NAME] vei 25 Kart Mine Tags Bolig Verktøy [PERSON_NAM…" at bounding box center [337, 9] width 674 height 19
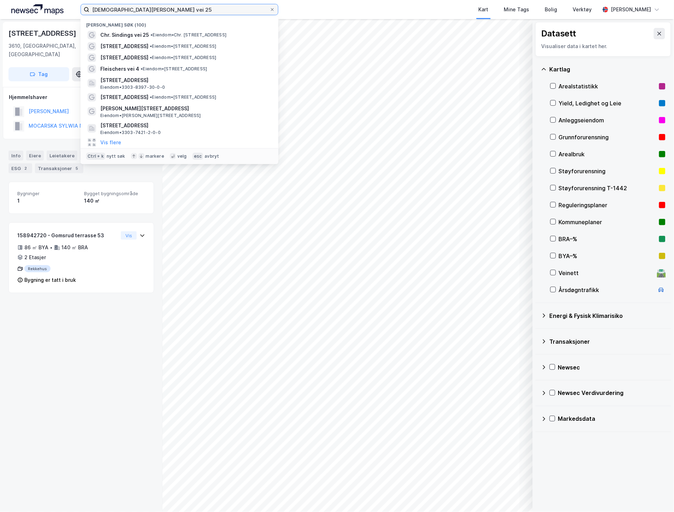
paste input "[STREET_ADDRESS]"
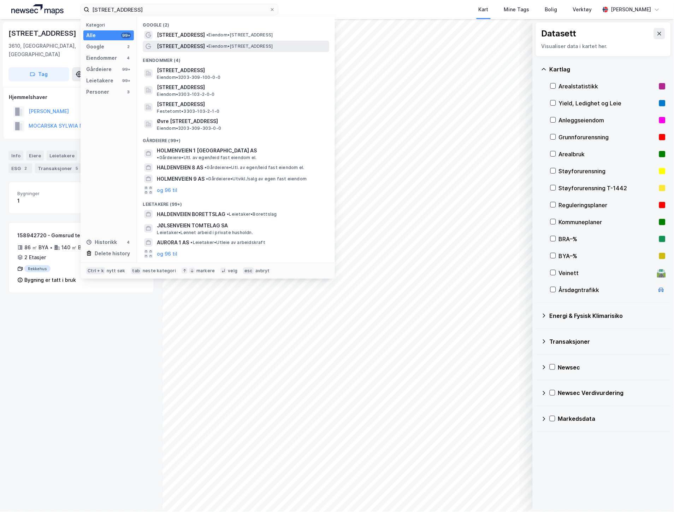
click at [177, 42] on span "[STREET_ADDRESS]" at bounding box center [181, 46] width 48 height 8
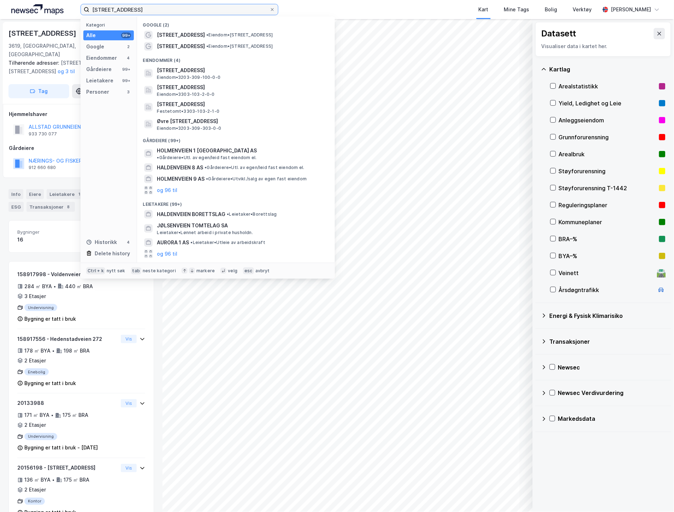
drag, startPoint x: 185, startPoint y: 12, endPoint x: 8, endPoint y: 2, distance: 176.3
click at [8, 2] on div "Voldenveien 1 Kategori Alle 99+ Google 2 Eiendommer 4 Gårdeiere 99+ Leietakere …" at bounding box center [337, 9] width 674 height 19
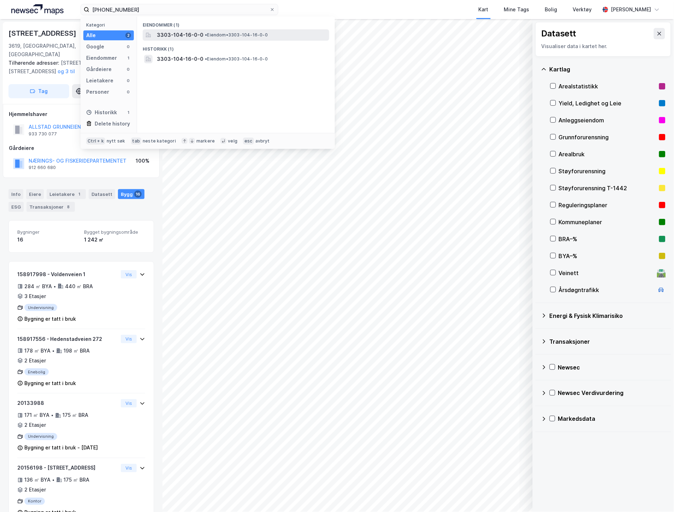
click at [175, 31] on span "3303-104-16-0-0" at bounding box center [180, 35] width 47 height 8
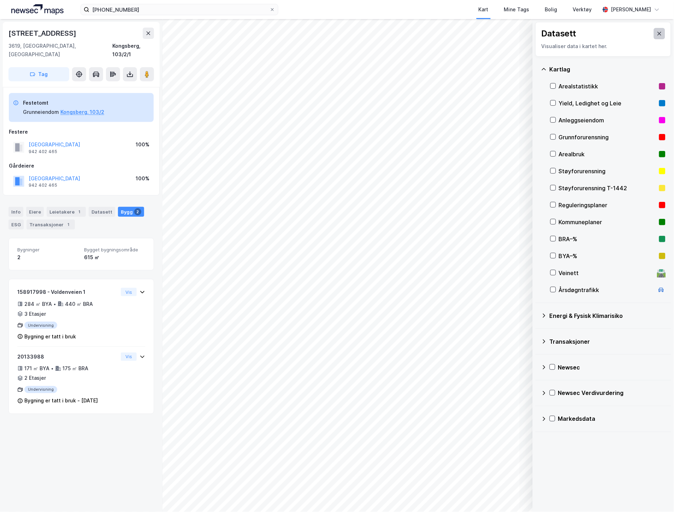
click at [658, 35] on button at bounding box center [659, 33] width 11 height 11
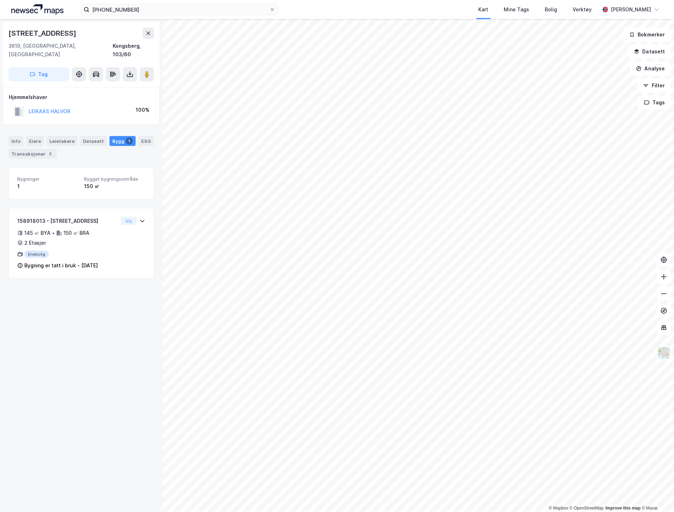
drag, startPoint x: 72, startPoint y: 36, endPoint x: 8, endPoint y: 34, distance: 63.3
click at [8, 34] on div "[STREET_ADDRESS]" at bounding box center [42, 33] width 69 height 11
copy div "[STREET_ADDRESS]"
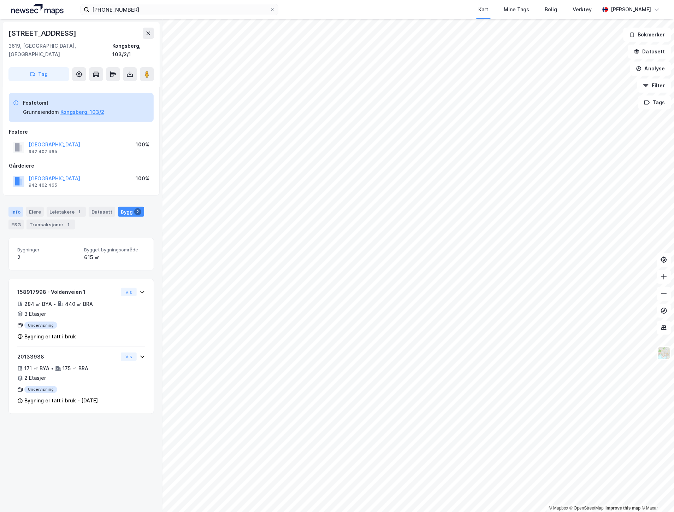
click at [19, 207] on div "Info" at bounding box center [15, 212] width 15 height 10
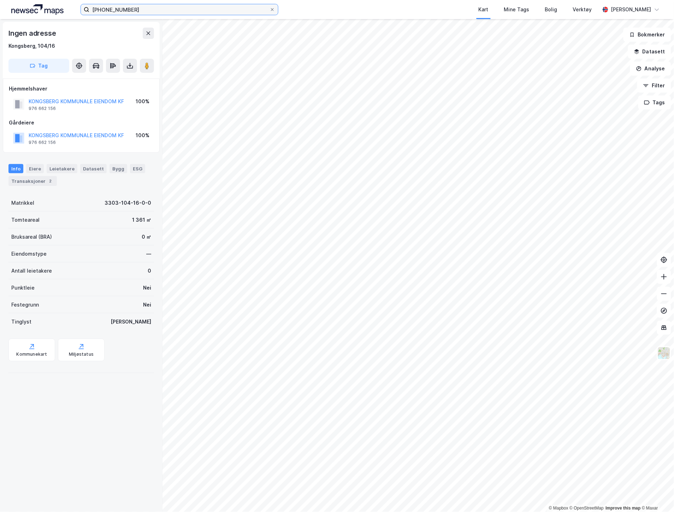
drag, startPoint x: 132, startPoint y: 11, endPoint x: 57, endPoint y: 8, distance: 75.7
click at [57, 8] on div "[PHONE_NUMBER] Kart Mine Tags Bolig Verktøy [PERSON_NAME]" at bounding box center [337, 9] width 674 height 19
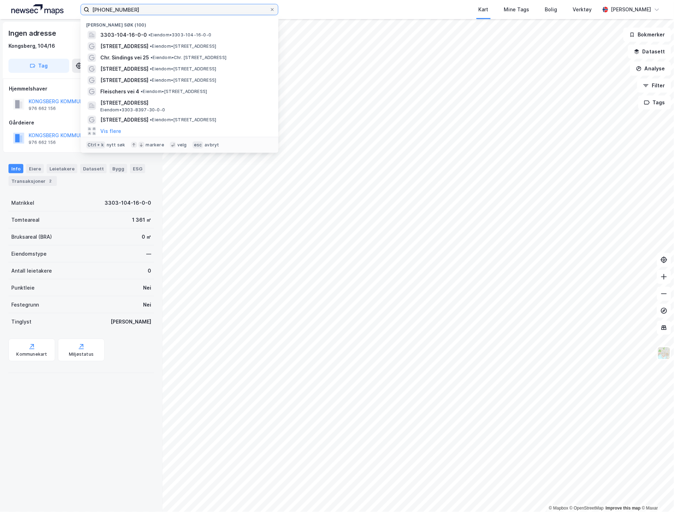
paste input "Efteløtveien 335"
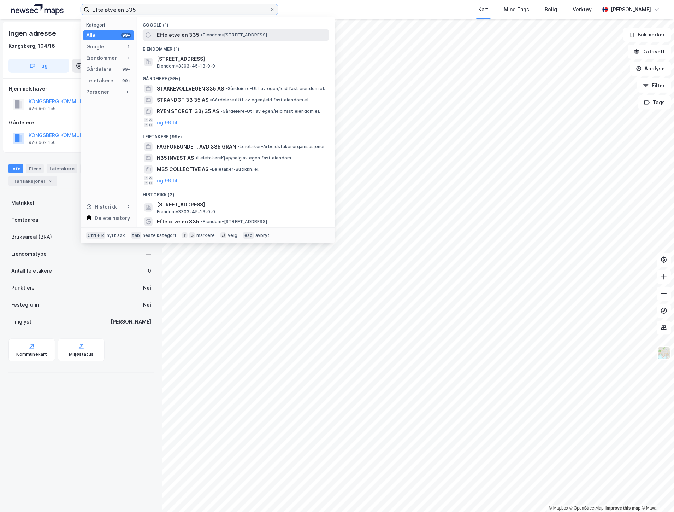
type input "Efteløtveien 335"
click at [219, 37] on span "• Eiendom • [STREET_ADDRESS]" at bounding box center [234, 35] width 66 height 6
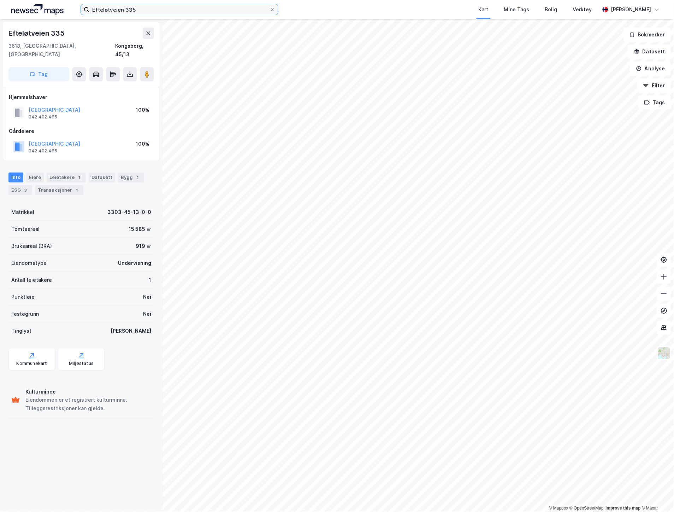
click at [184, 8] on input "Efteløtveien 335" at bounding box center [179, 9] width 180 height 11
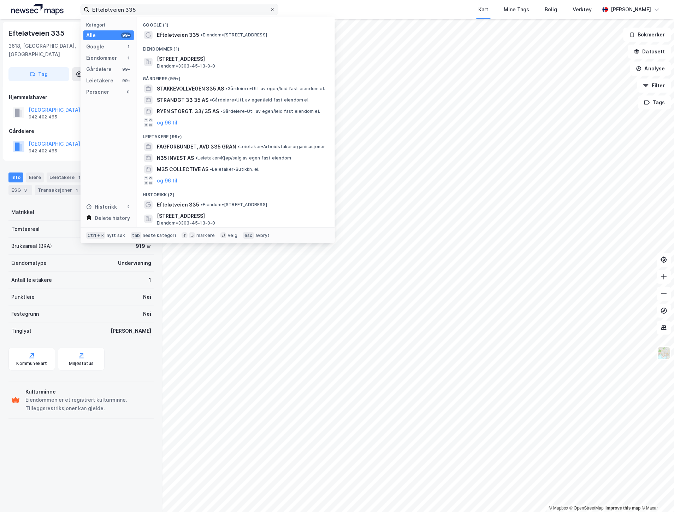
click at [270, 9] on icon at bounding box center [272, 9] width 4 height 4
click at [270, 9] on input "Efteløtveien 335" at bounding box center [179, 9] width 180 height 11
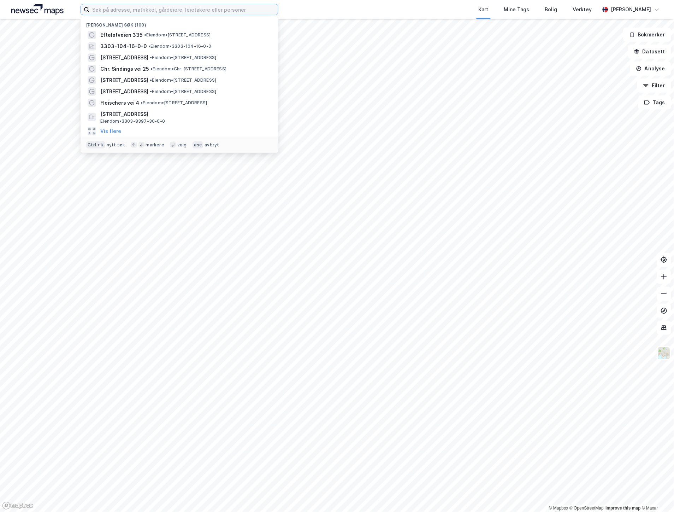
click at [193, 10] on input at bounding box center [183, 9] width 189 height 11
click at [168, 47] on span "• Eiendom • 3303-104-16-0-0" at bounding box center [179, 46] width 63 height 6
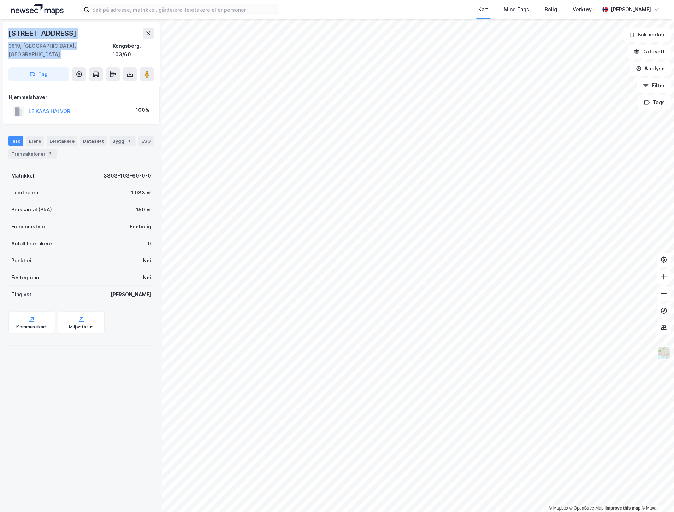
drag, startPoint x: 102, startPoint y: 42, endPoint x: 7, endPoint y: 32, distance: 95.3
click at [7, 32] on div "[STREET_ADDRESS]" at bounding box center [81, 54] width 157 height 65
drag, startPoint x: 77, startPoint y: 33, endPoint x: -3, endPoint y: 31, distance: 80.3
click at [0, 31] on html "Kart Mine Tags Bolig Verktøy [PERSON_NAME] © Mapbox © OpenStreetMap Improve thi…" at bounding box center [337, 256] width 674 height 512
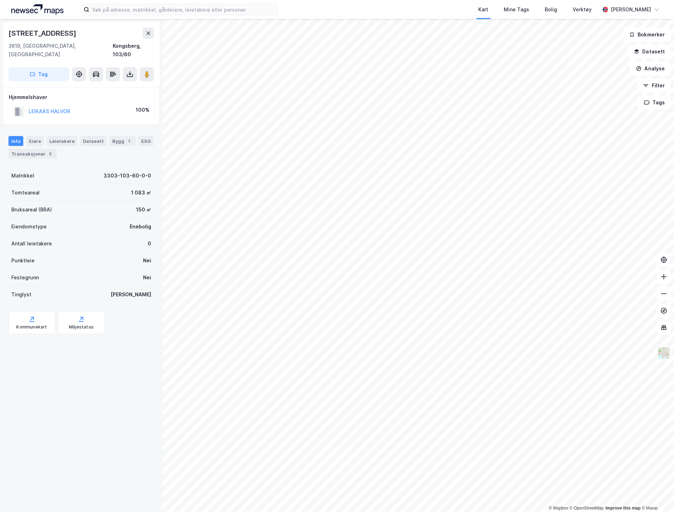
copy div "© Mapbox © OpenStreetMap Improve this map © [PERSON_NAME][STREET_ADDRESS]"
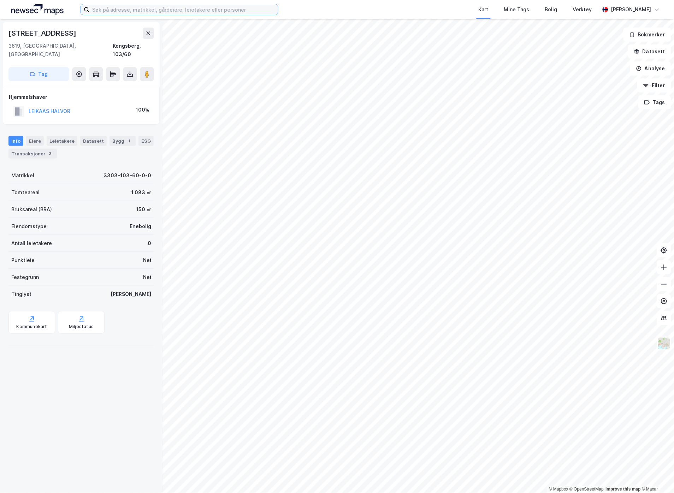
click at [118, 7] on input at bounding box center [183, 9] width 189 height 11
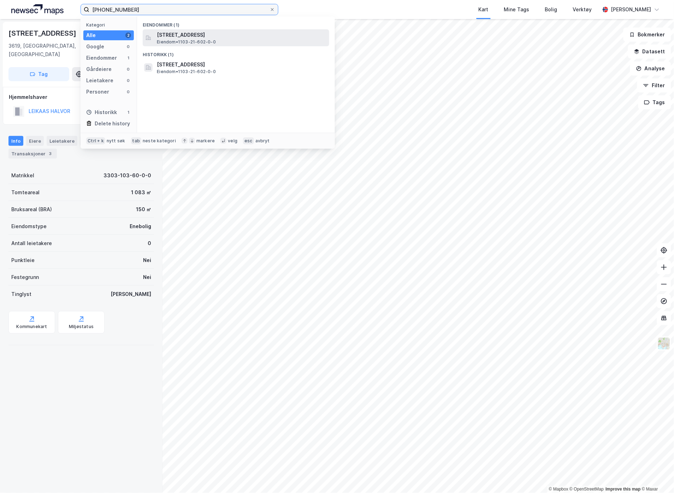
type input "[PHONE_NUMBER]"
click at [168, 31] on span "[STREET_ADDRESS]" at bounding box center [242, 35] width 170 height 8
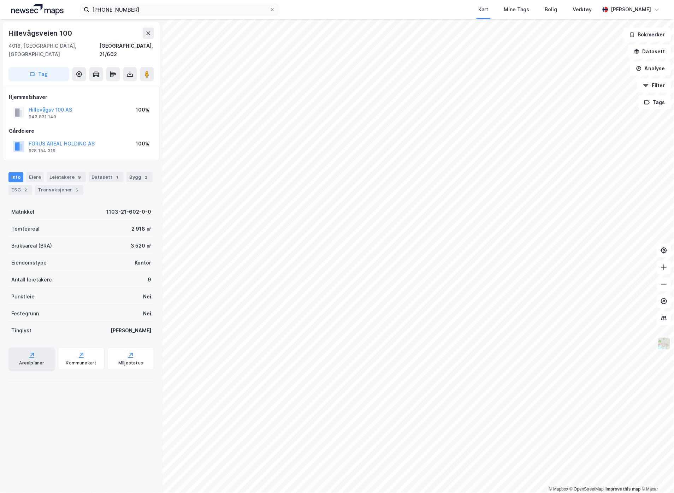
click at [32, 351] on div "Arealplaner" at bounding box center [31, 359] width 47 height 23
drag, startPoint x: 76, startPoint y: 30, endPoint x: 8, endPoint y: 33, distance: 67.6
click at [8, 33] on div "Hillevågsveien 100" at bounding box center [81, 33] width 146 height 11
copy div "Hillevågsveien 100"
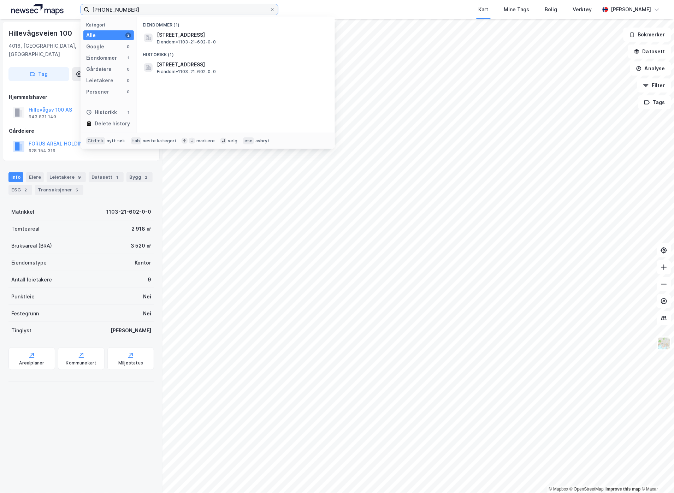
drag, startPoint x: 177, startPoint y: 11, endPoint x: 71, endPoint y: 5, distance: 106.2
click at [71, 5] on div "[PHONE_NUMBER] Kategori Alle 2 Google 0 Eiendommer 1 Gårdeiere 0 Leietakere 0 P…" at bounding box center [337, 9] width 674 height 19
